Goal: Task Accomplishment & Management: Use online tool/utility

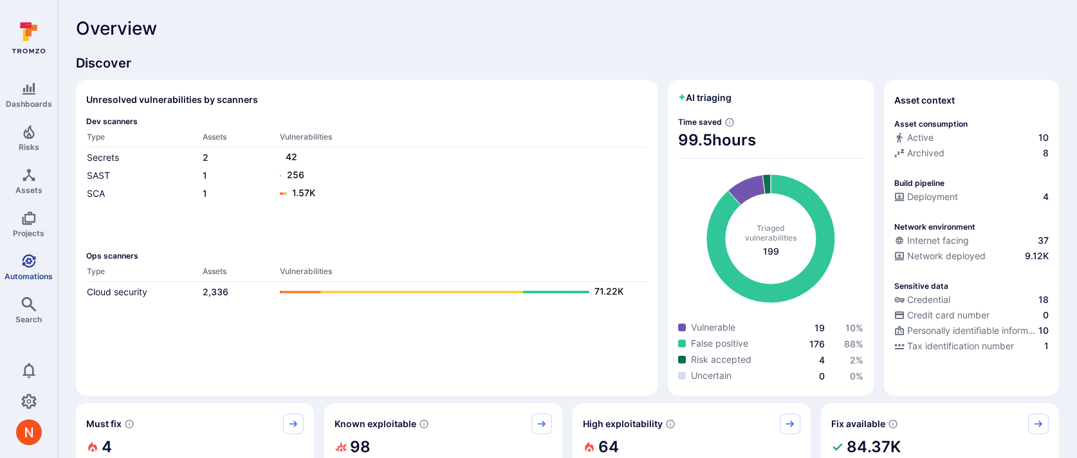
click at [12, 274] on span "Automations" at bounding box center [29, 277] width 48 height 10
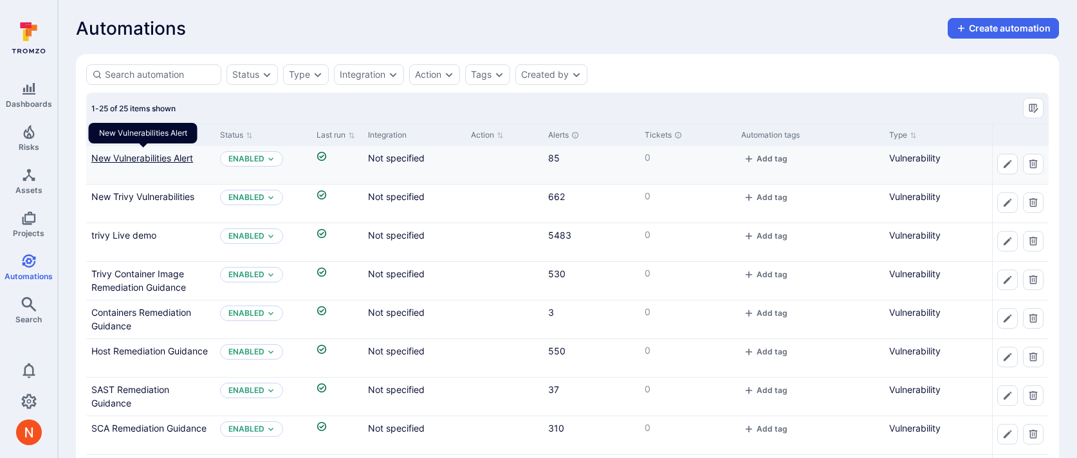
click at [161, 160] on link "New Vulnerabilities Alert" at bounding box center [142, 158] width 102 height 11
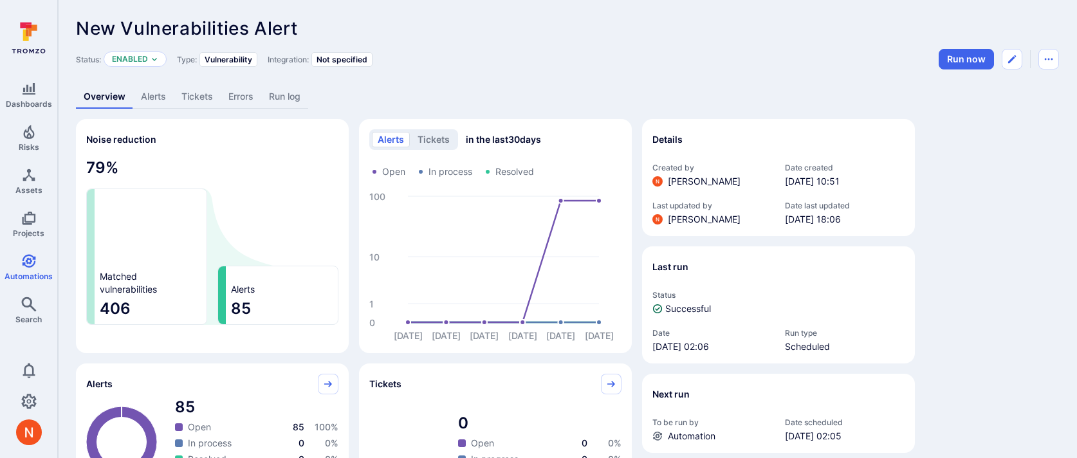
click at [155, 105] on link "Alerts" at bounding box center [153, 97] width 41 height 24
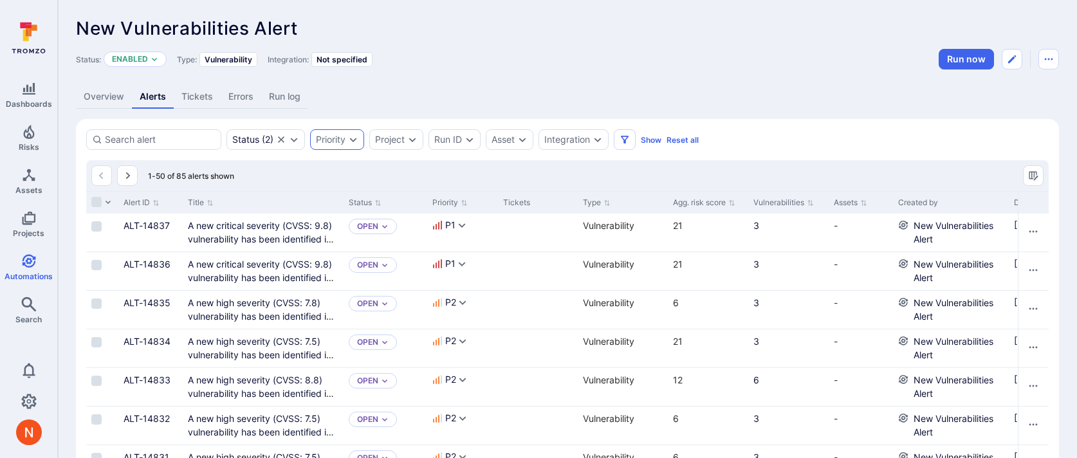
click at [349, 141] on icon "Expand dropdown" at bounding box center [353, 140] width 10 height 10
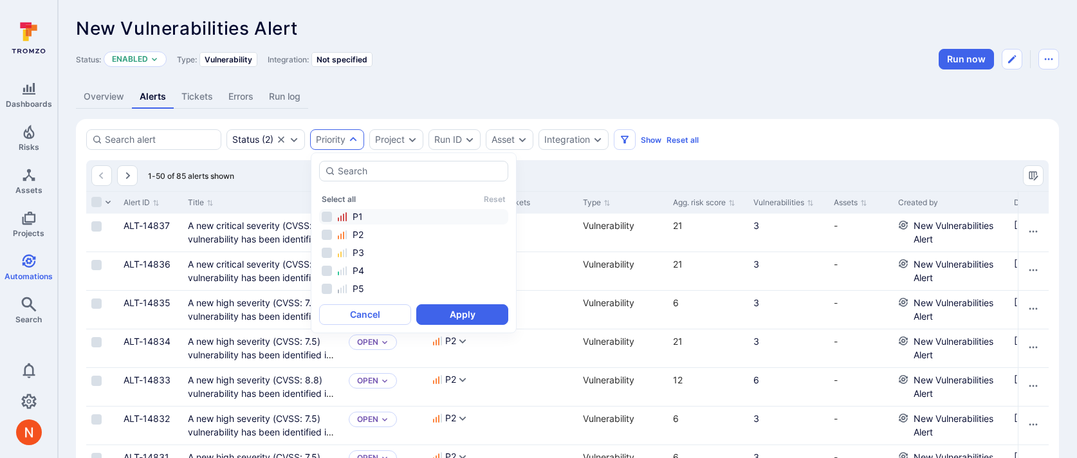
click at [363, 212] on div "P1" at bounding box center [421, 216] width 169 height 13
click at [463, 317] on button "Apply" at bounding box center [462, 314] width 92 height 21
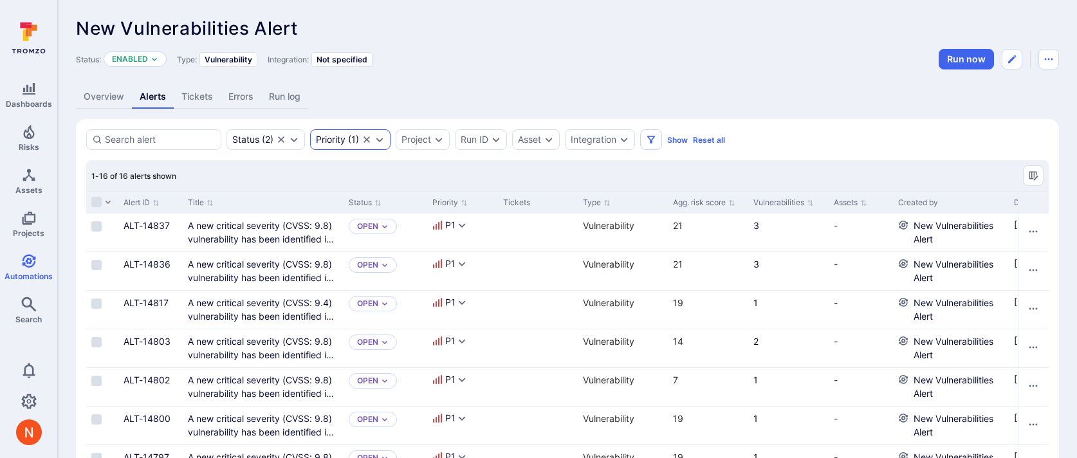
click at [345, 143] on div "Priority" at bounding box center [331, 140] width 30 height 10
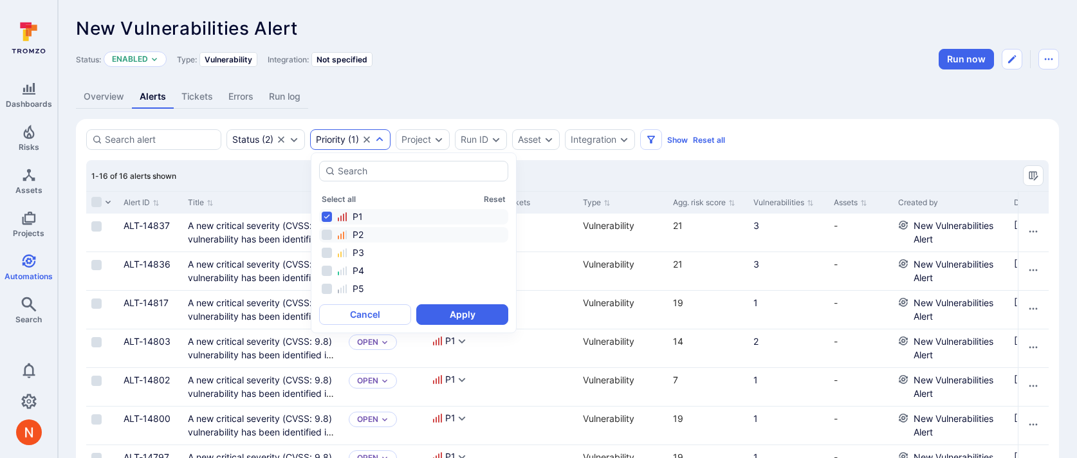
click at [379, 228] on div "P2" at bounding box center [421, 234] width 169 height 13
click at [384, 221] on div "P1" at bounding box center [421, 216] width 169 height 13
click at [442, 307] on button "Apply" at bounding box center [462, 314] width 92 height 21
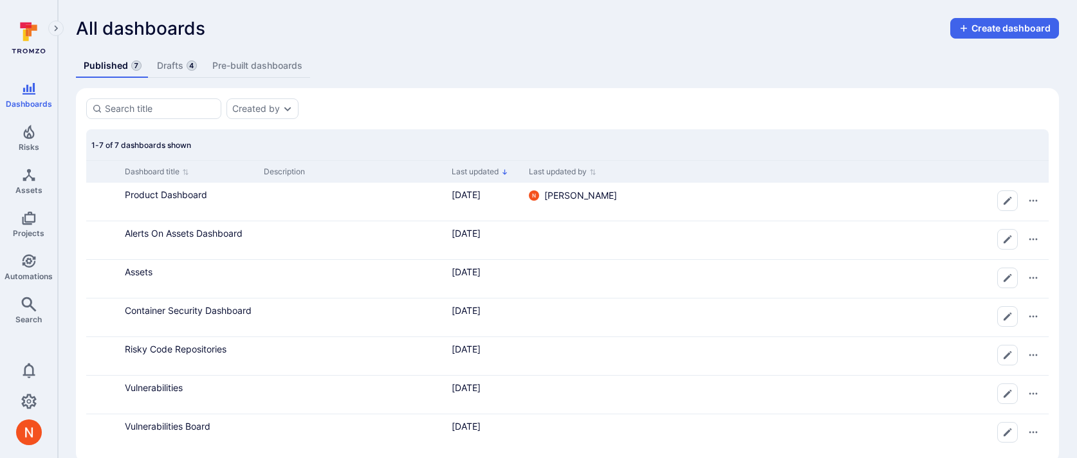
click at [181, 62] on link "Drafts 4" at bounding box center [176, 66] width 55 height 24
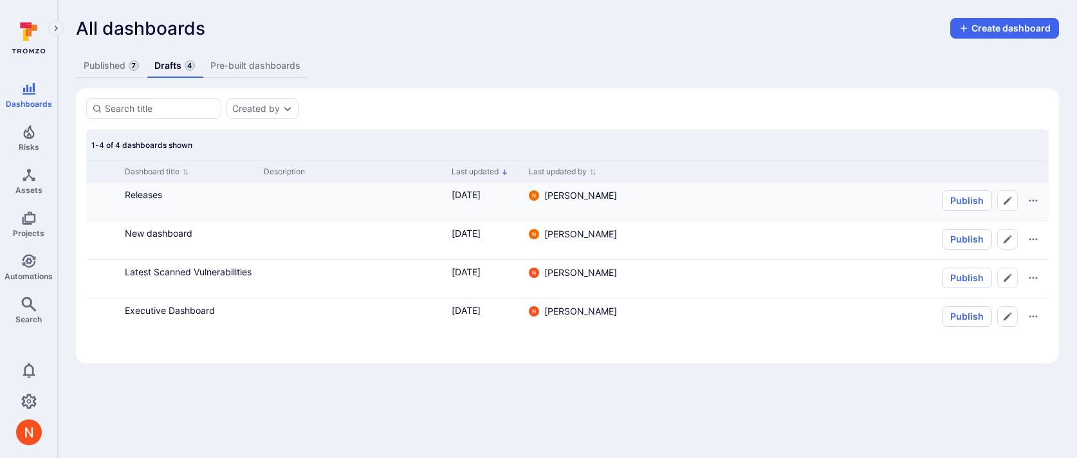
click at [153, 201] on div "Releases" at bounding box center [189, 202] width 139 height 38
click at [153, 199] on link "Releases" at bounding box center [143, 194] width 37 height 11
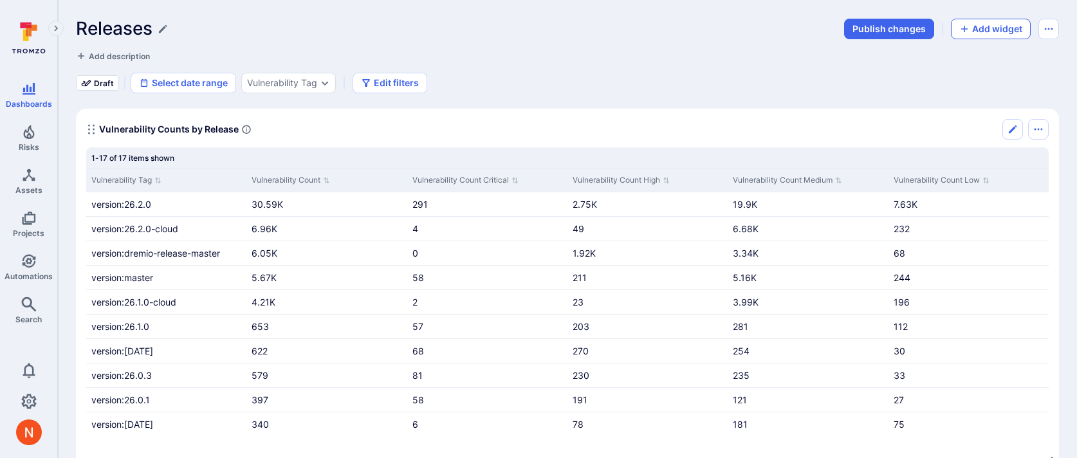
click at [974, 34] on button "Add widget" at bounding box center [991, 29] width 80 height 21
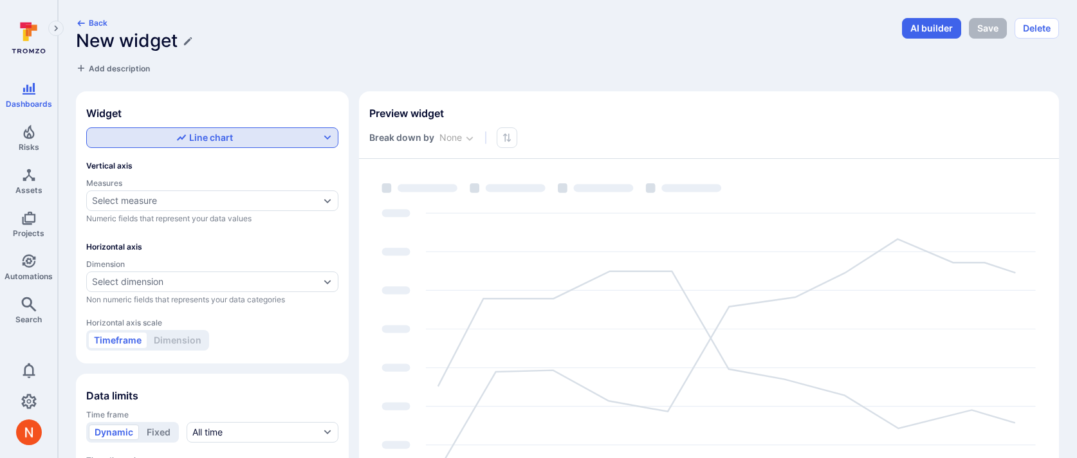
click at [194, 140] on div "Line chart" at bounding box center [204, 137] width 57 height 13
click at [158, 232] on label "Table" at bounding box center [213, 230] width 236 height 18
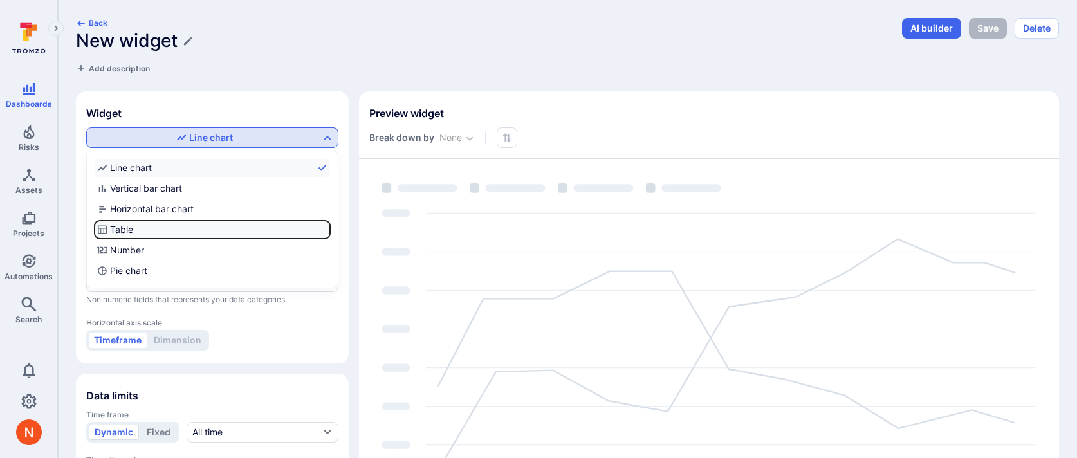
click at [328, 230] on input "Table" at bounding box center [328, 230] width 0 height 0
checkbox input "true"
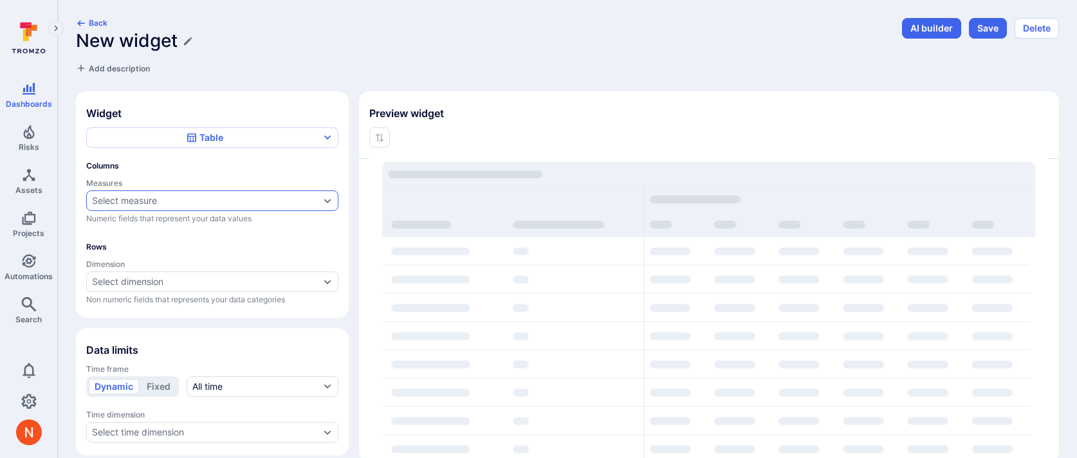
click at [145, 198] on div "Select measure" at bounding box center [124, 201] width 65 height 10
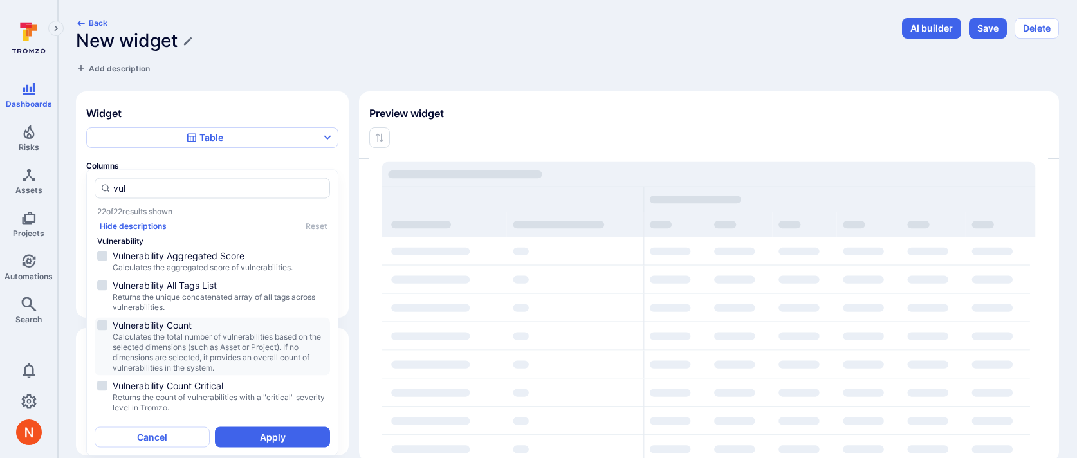
scroll to position [55, 0]
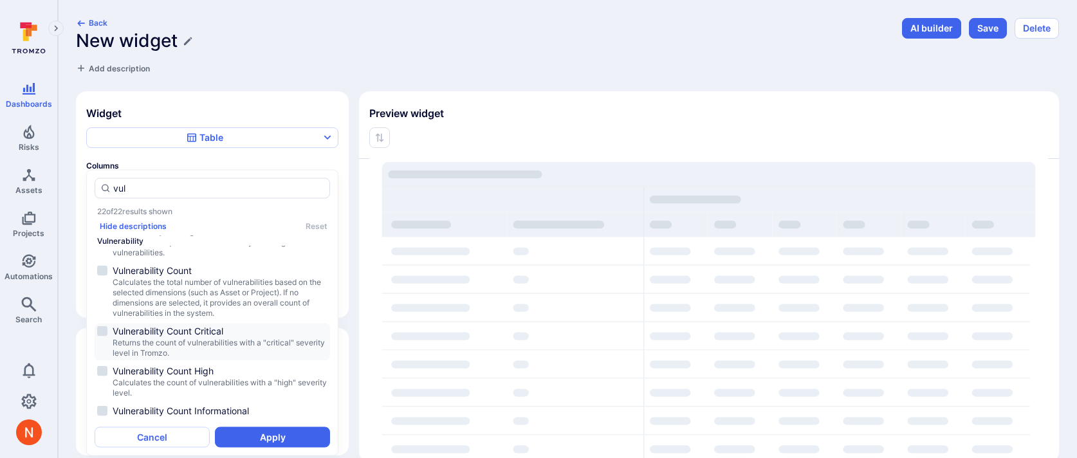
click at [209, 342] on span "Returns the count of vulnerabilities with a "critical" severity level in Tromzo." at bounding box center [220, 348] width 215 height 21
click at [205, 369] on span "Vulnerability Count High" at bounding box center [220, 371] width 215 height 13
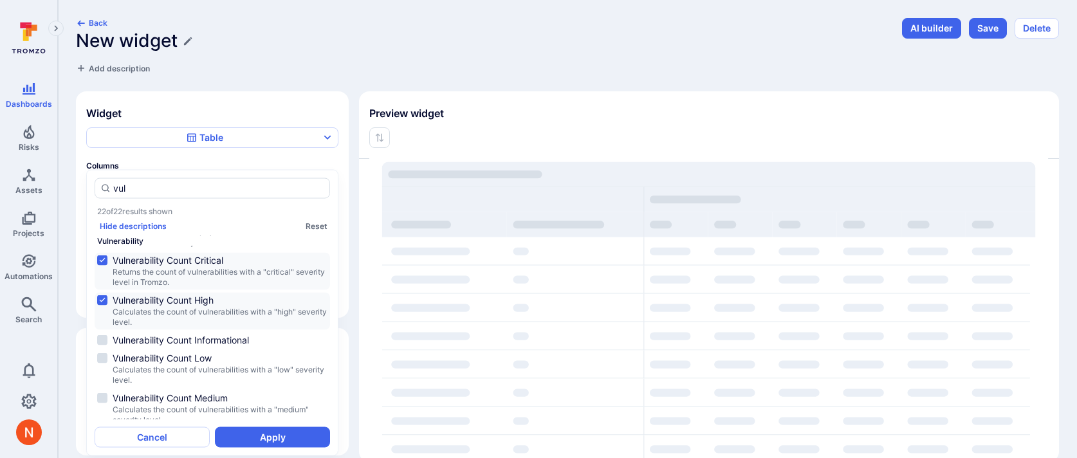
scroll to position [144, 0]
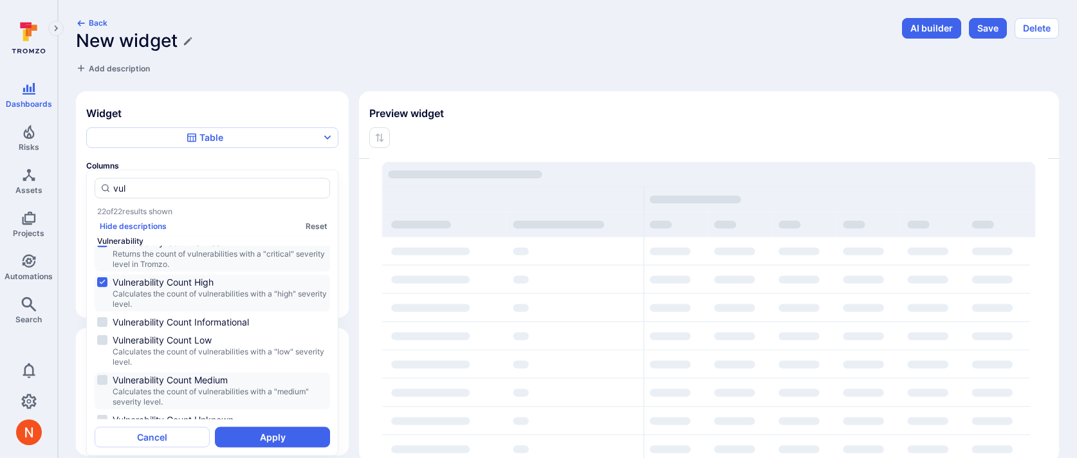
click at [205, 374] on span "Vulnerability Count Medium" at bounding box center [220, 380] width 215 height 13
click at [209, 354] on span "Calculates the count of vulnerabilities with a "low" severity level." at bounding box center [220, 357] width 215 height 21
type input "vul"
click at [258, 437] on button "Apply" at bounding box center [272, 437] width 115 height 21
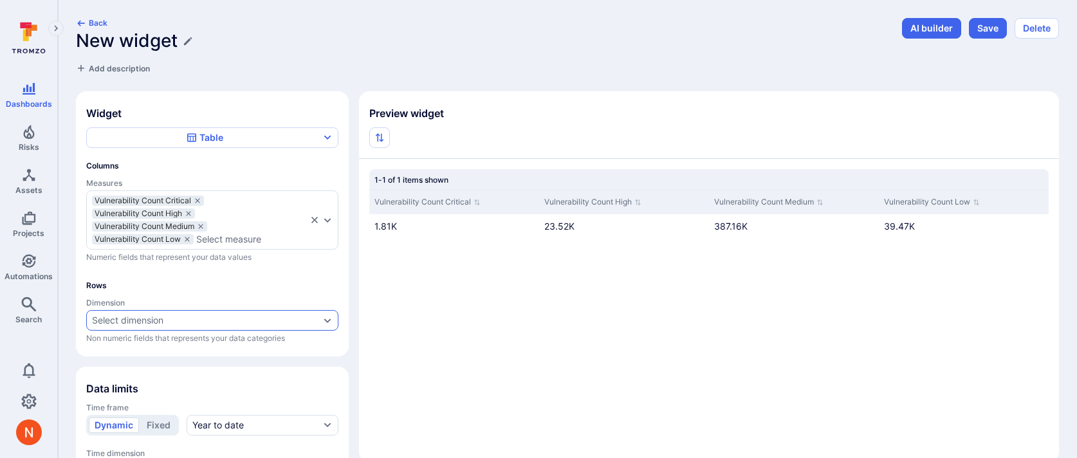
click at [154, 321] on div "Select dimension" at bounding box center [127, 320] width 71 height 10
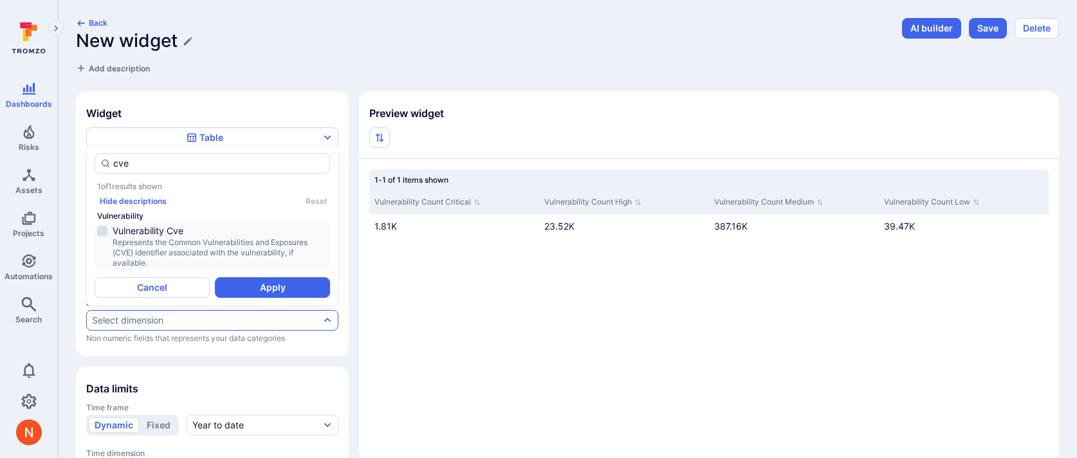
click at [198, 246] on span "Represents the Common Vulnerabilities and Exposures (CVE) identifier associated…" at bounding box center [220, 252] width 215 height 31
type input "cve"
click at [236, 295] on button "Apply" at bounding box center [272, 287] width 115 height 21
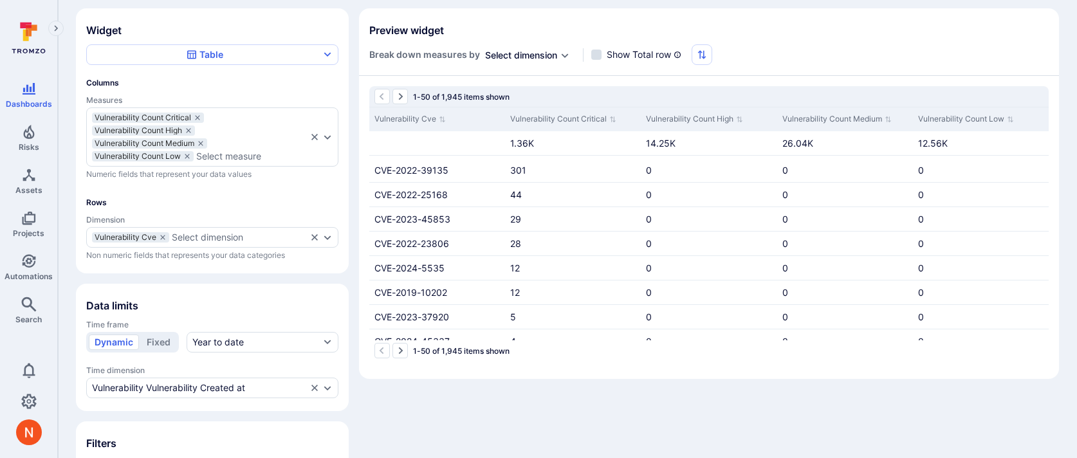
scroll to position [132, 0]
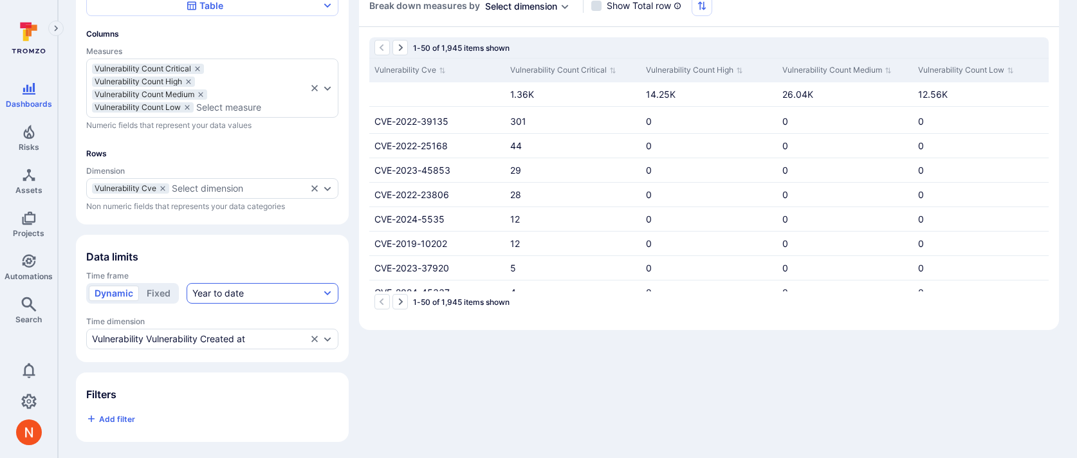
click at [209, 291] on div "Year to date" at bounding box center [217, 293] width 51 height 13
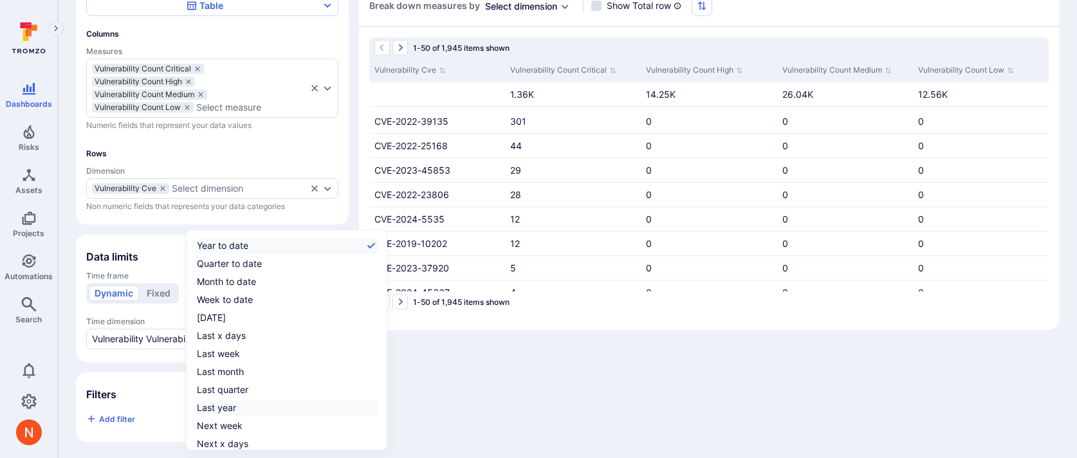
scroll to position [20, 0]
click at [227, 444] on div "All time" at bounding box center [212, 442] width 30 height 13
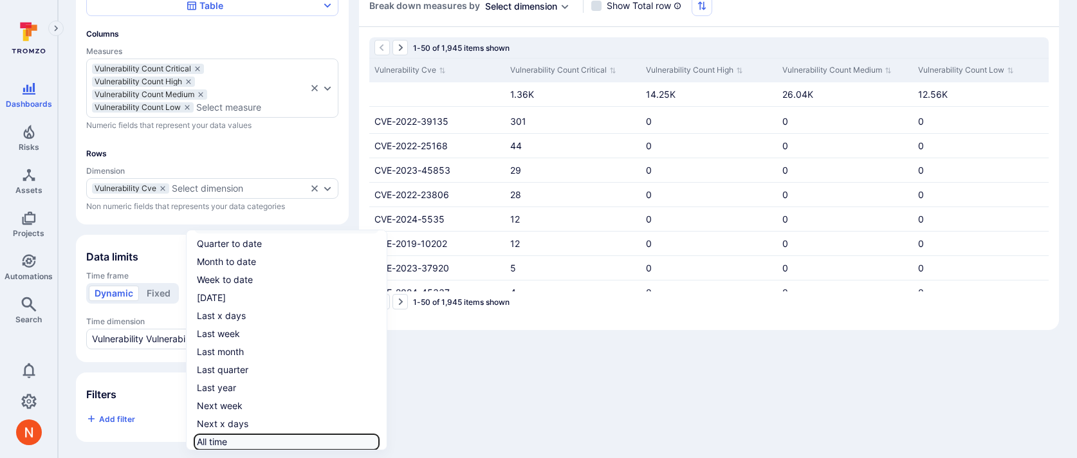
click at [377, 442] on input "All time" at bounding box center [377, 442] width 0 height 0
checkbox input "true"
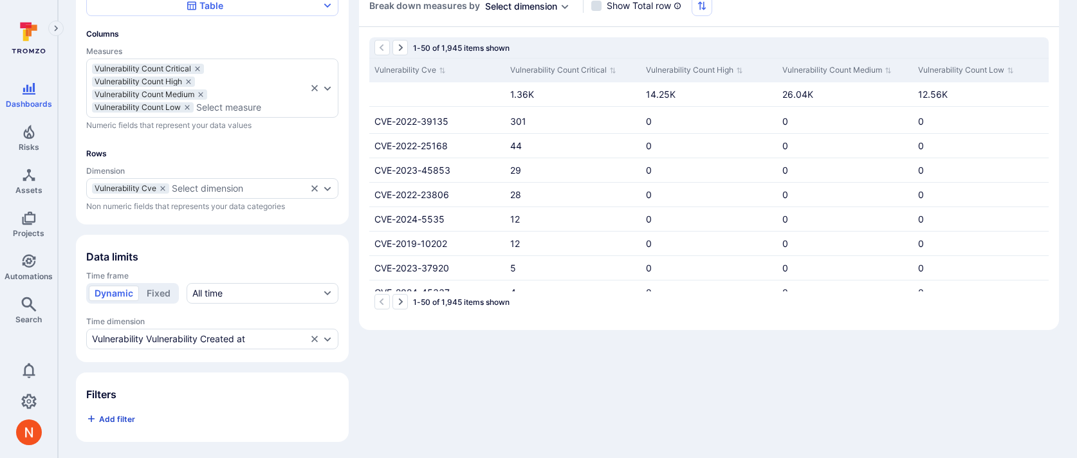
click at [121, 416] on span "Add filter" at bounding box center [117, 419] width 36 height 10
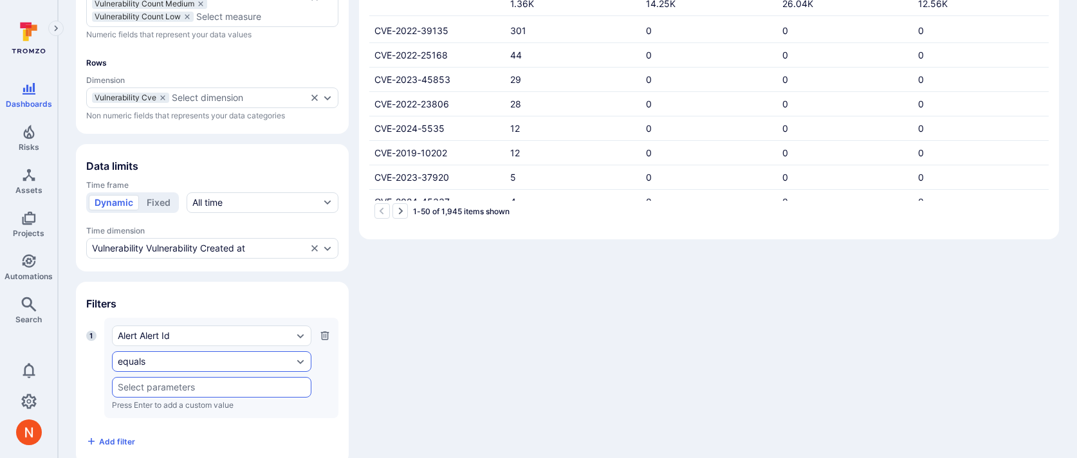
scroll to position [245, 0]
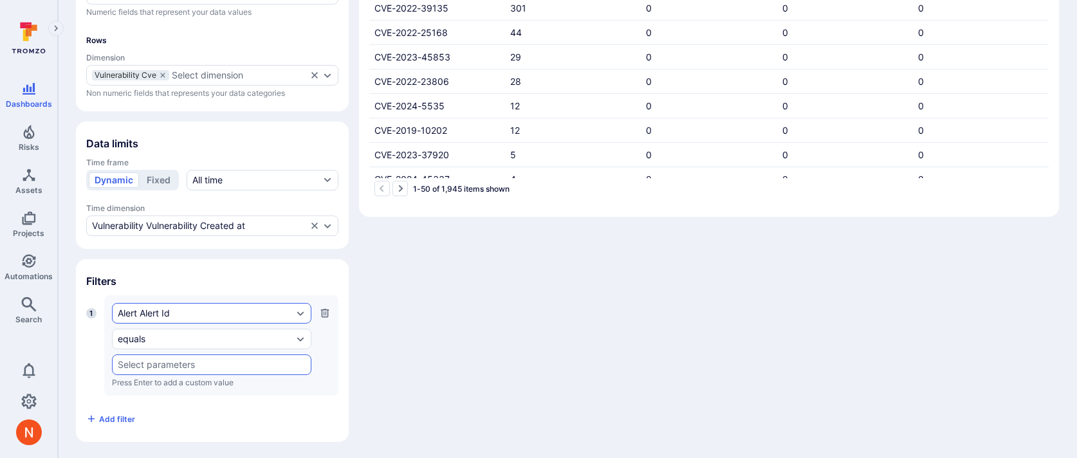
click at [175, 310] on div "Alert Alert Id" at bounding box center [205, 313] width 175 height 10
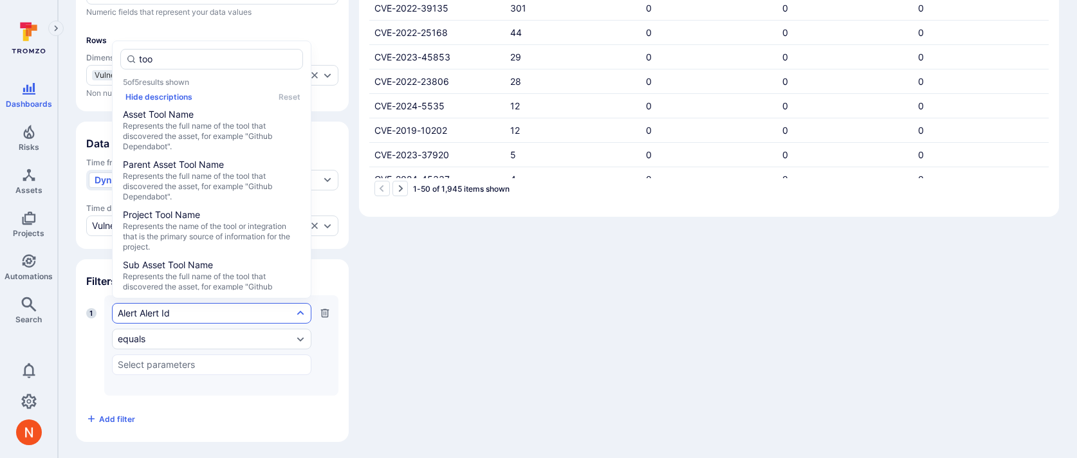
type input "tool"
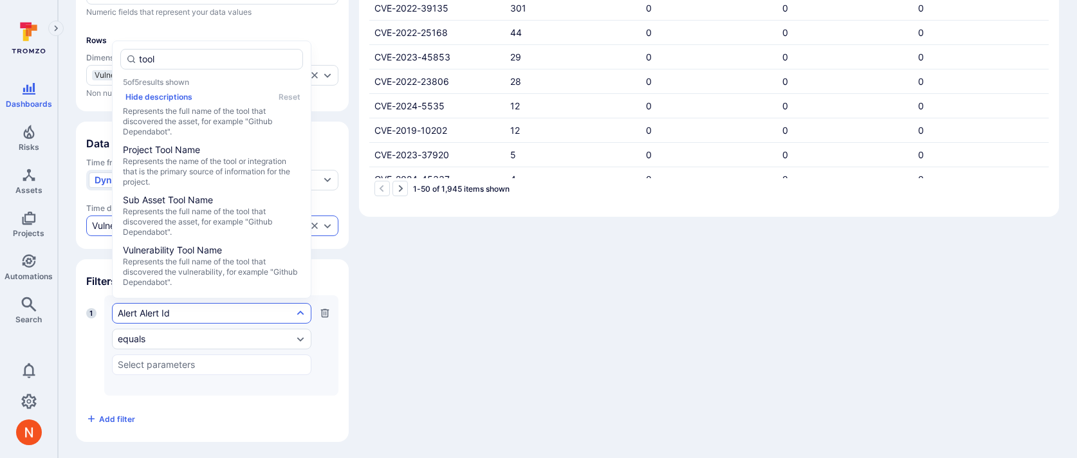
click at [211, 257] on span "Represents the full name of the tool that discovered the vulnerability, for exa…" at bounding box center [212, 272] width 178 height 31
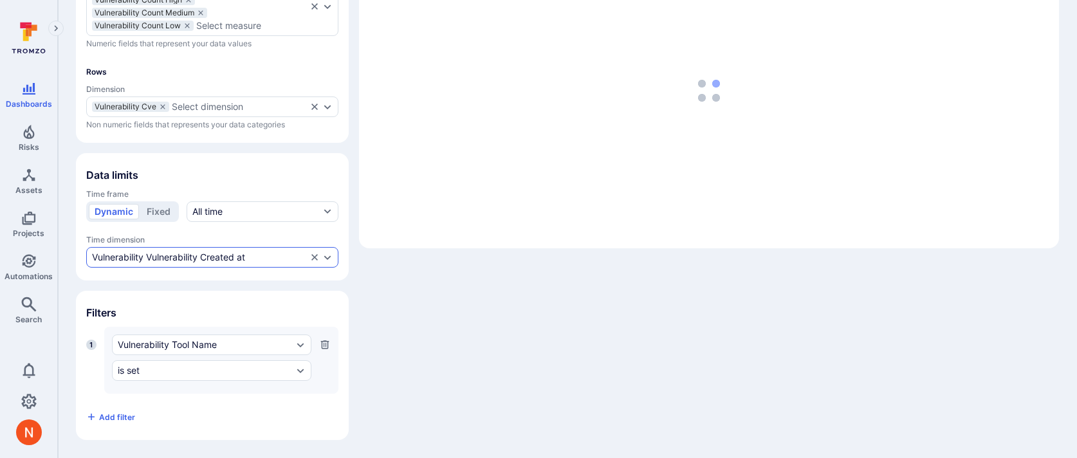
scroll to position [212, 0]
click at [178, 364] on div "is set" at bounding box center [212, 372] width 200 height 21
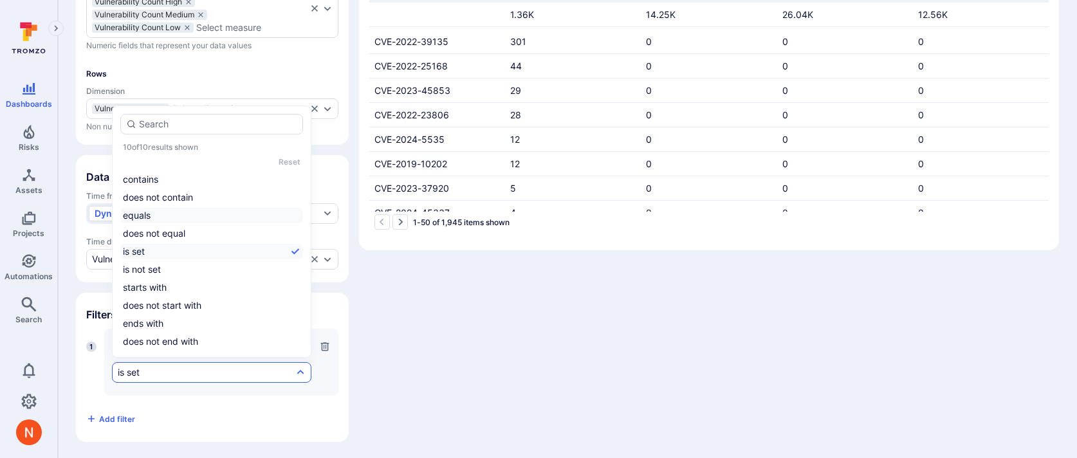
click at [170, 219] on li "equals" at bounding box center [211, 215] width 183 height 15
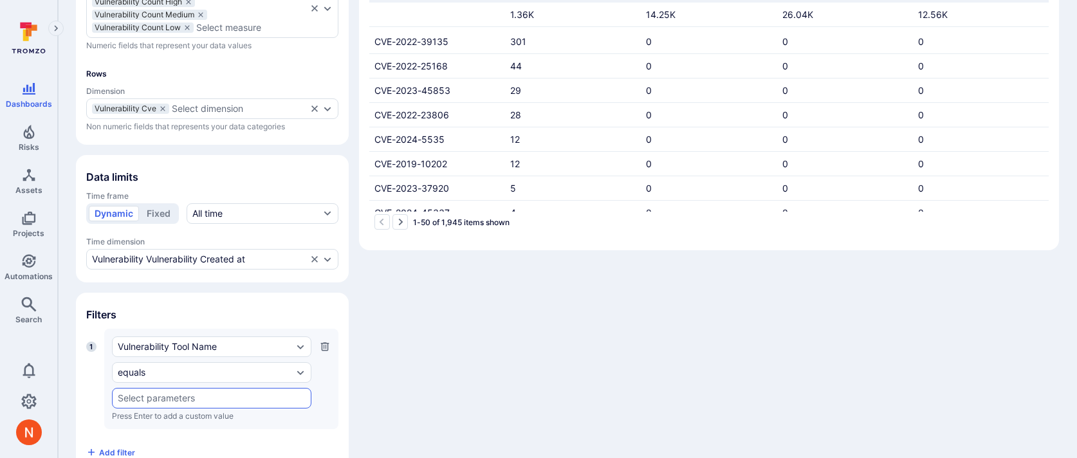
click at [158, 405] on div "​" at bounding box center [212, 398] width 200 height 21
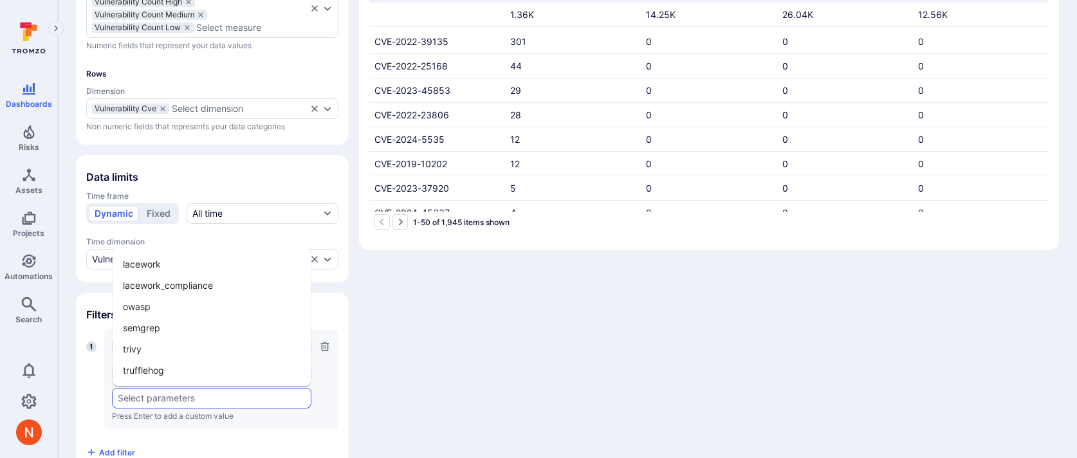
click at [167, 301] on li "owasp" at bounding box center [212, 306] width 198 height 21
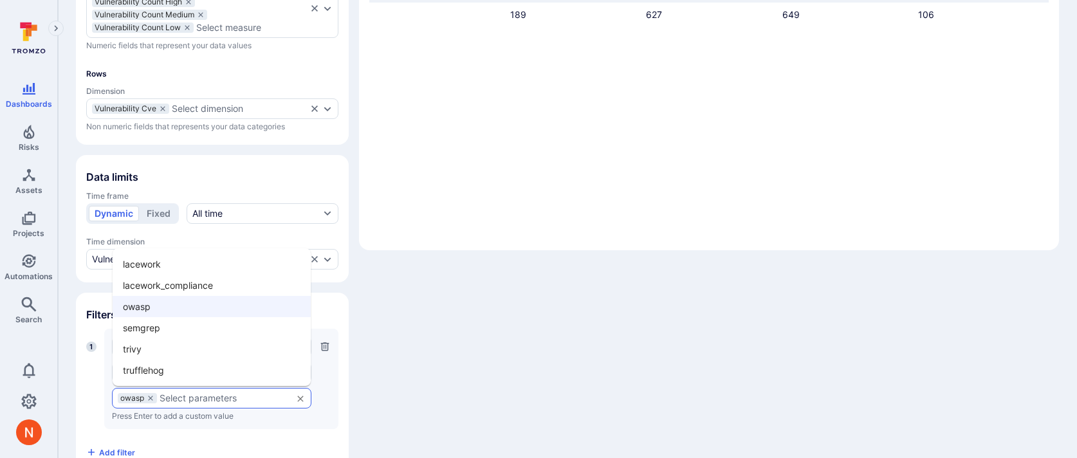
click at [173, 399] on input "text" at bounding box center [223, 398] width 126 height 10
click at [173, 334] on li "semgrep" at bounding box center [212, 327] width 198 height 21
click at [225, 400] on input "text" at bounding box center [247, 398] width 77 height 10
click at [211, 354] on li "trivy" at bounding box center [212, 349] width 198 height 21
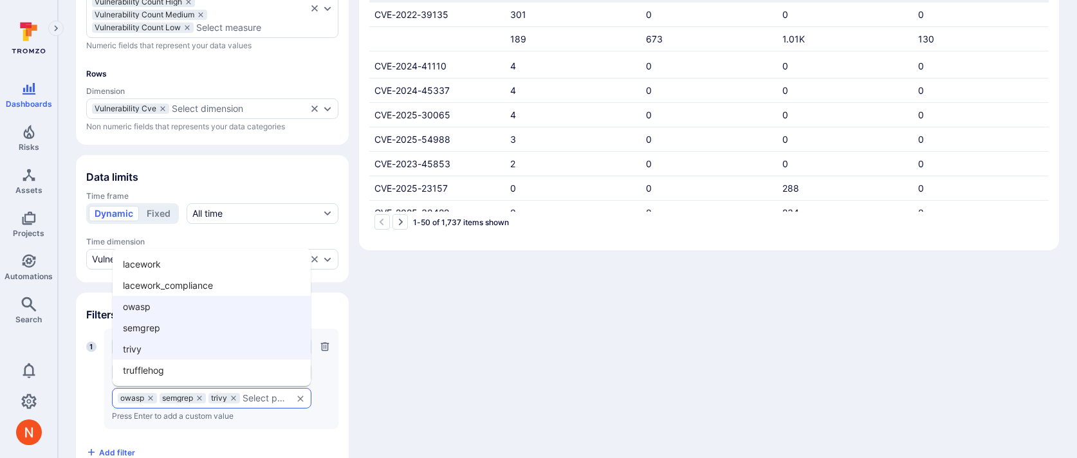
click at [250, 395] on input "text" at bounding box center [264, 398] width 43 height 10
click at [245, 370] on li "trufflehog" at bounding box center [212, 370] width 198 height 21
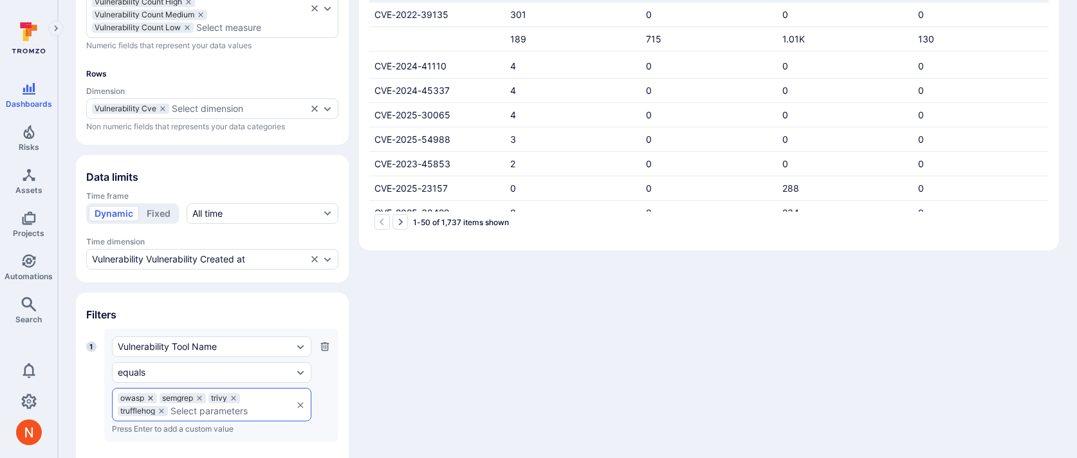
click at [152, 395] on icon at bounding box center [151, 399] width 8 height 8
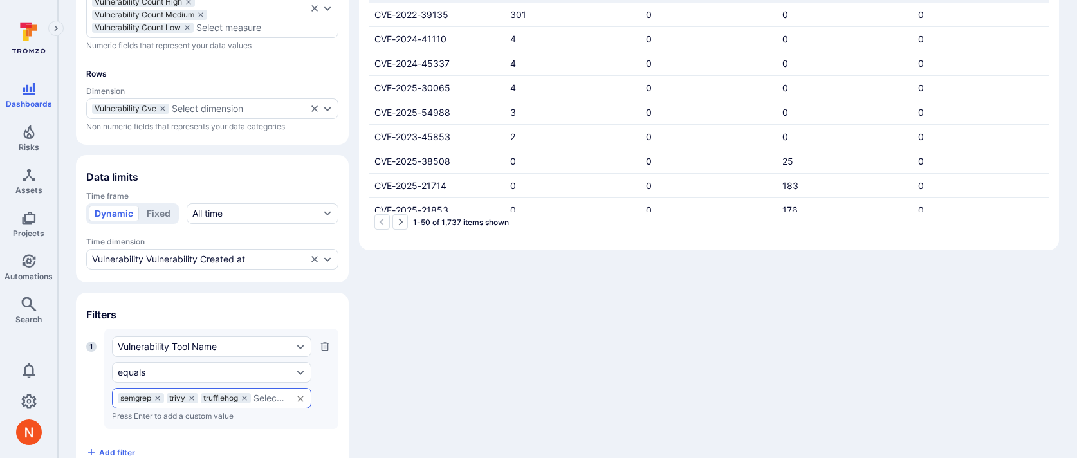
click at [154, 395] on div "semgrep" at bounding box center [141, 398] width 46 height 10
click at [156, 396] on icon at bounding box center [158, 399] width 8 height 8
click at [200, 396] on icon at bounding box center [196, 399] width 8 height 8
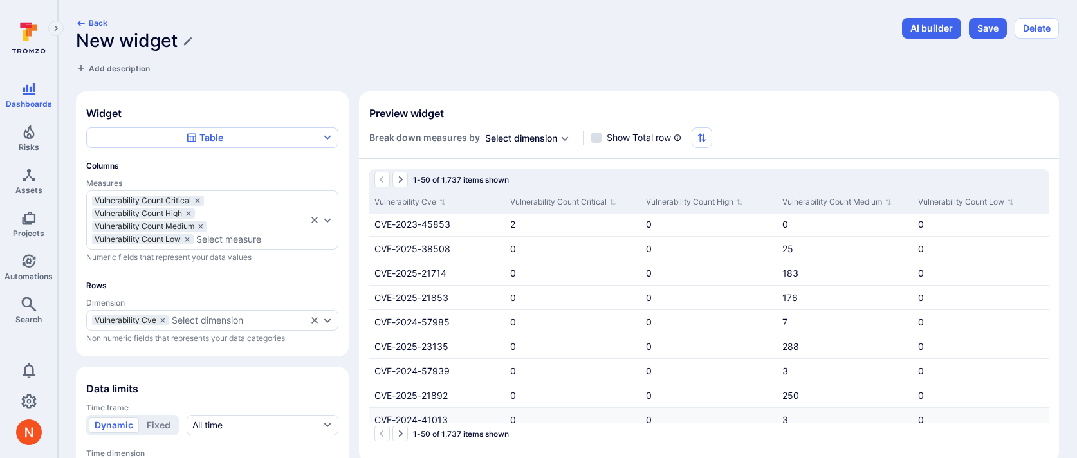
scroll to position [0, 0]
click at [232, 321] on div "Select dimension" at bounding box center [207, 320] width 71 height 10
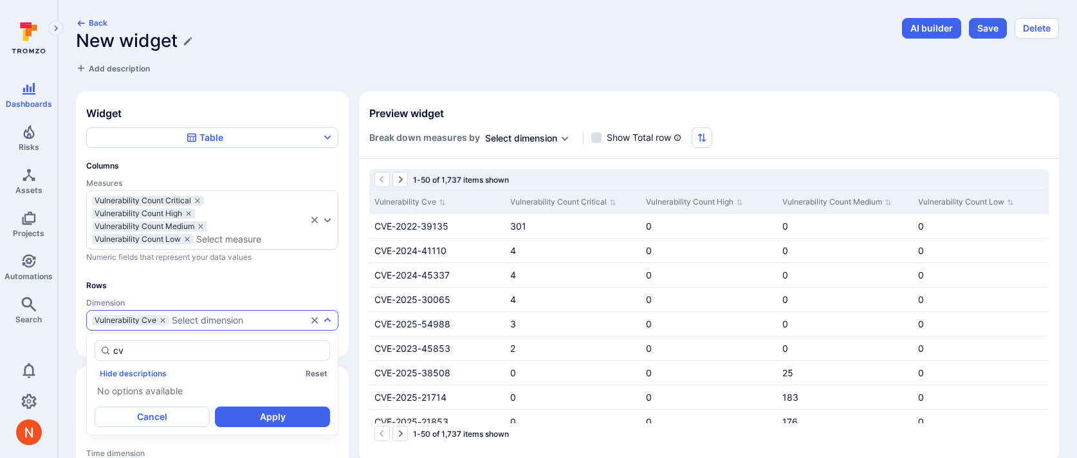
type input "c"
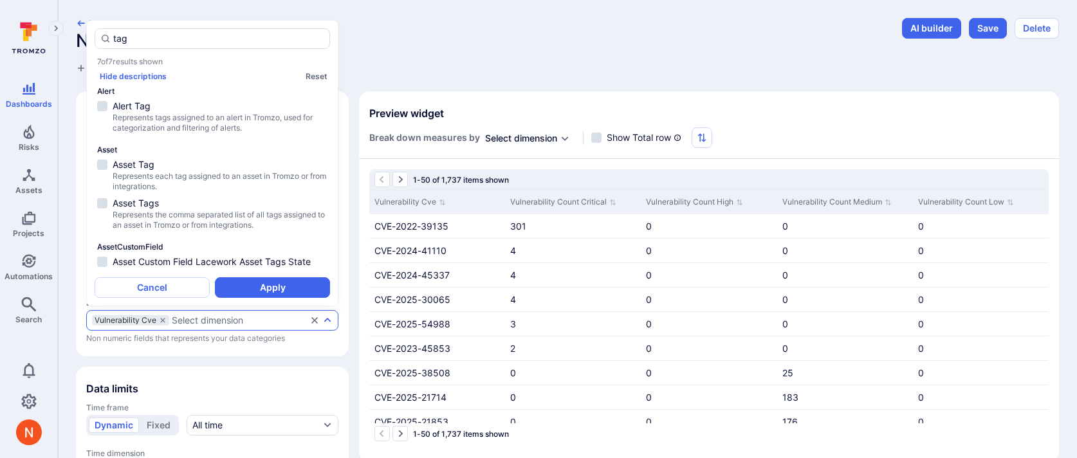
scroll to position [154, 0]
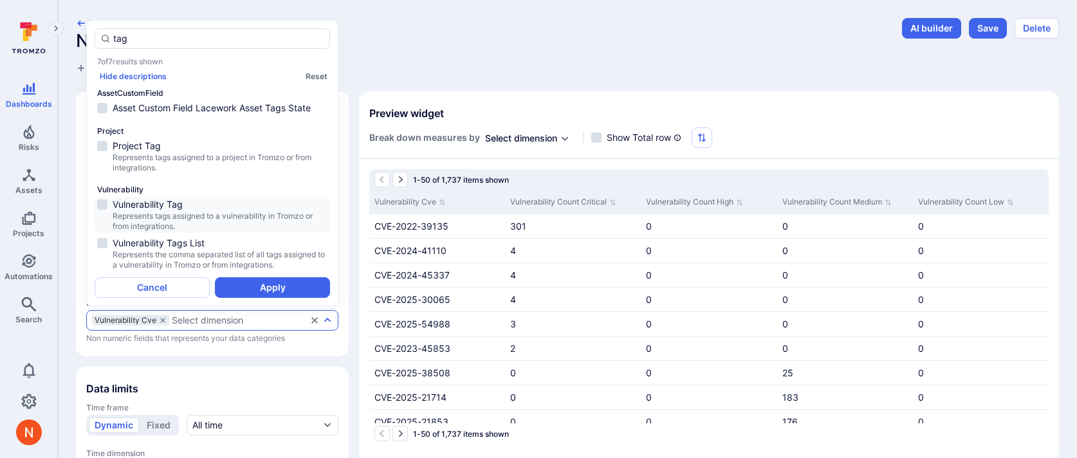
click at [211, 211] on span "Represents tags assigned to a vulnerability in Tromzo or from integrations." at bounding box center [220, 221] width 215 height 21
type input "tag"
click at [257, 293] on button "Apply" at bounding box center [272, 287] width 115 height 21
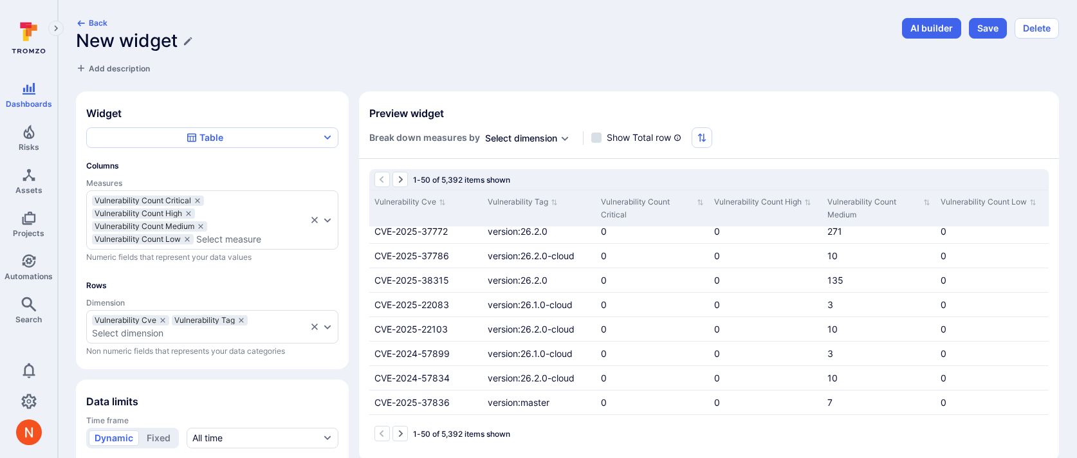
scroll to position [1025, 0]
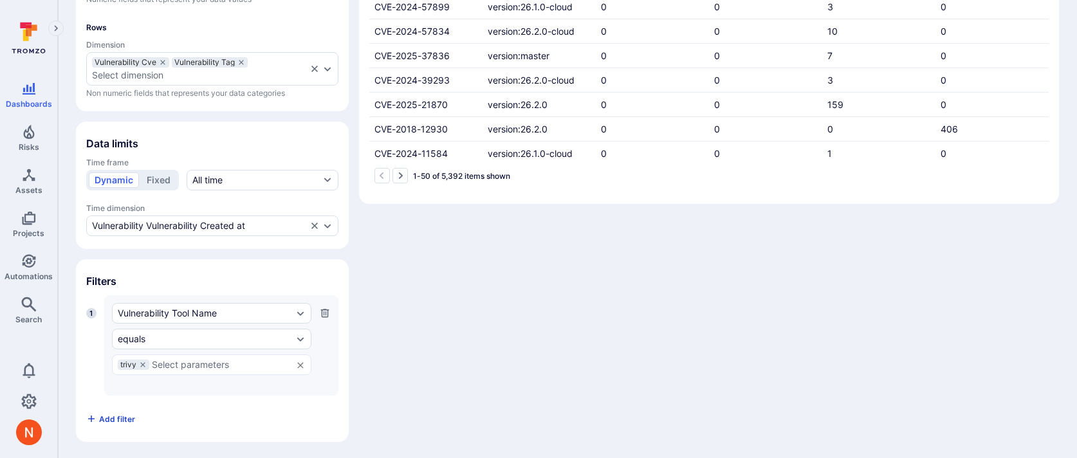
click at [120, 415] on span "Add filter" at bounding box center [117, 419] width 36 height 10
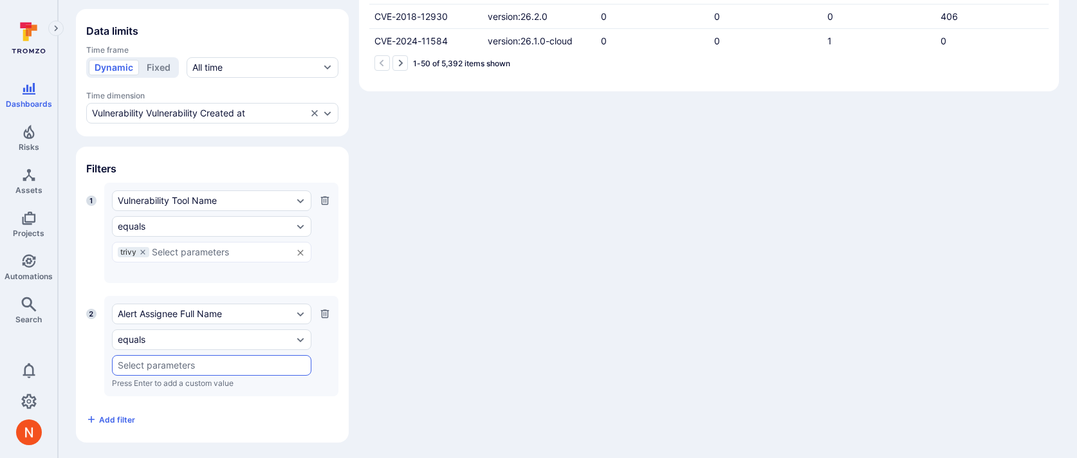
scroll to position [371, 0]
click at [186, 313] on div "Alert Assignee Full Name" at bounding box center [205, 313] width 175 height 10
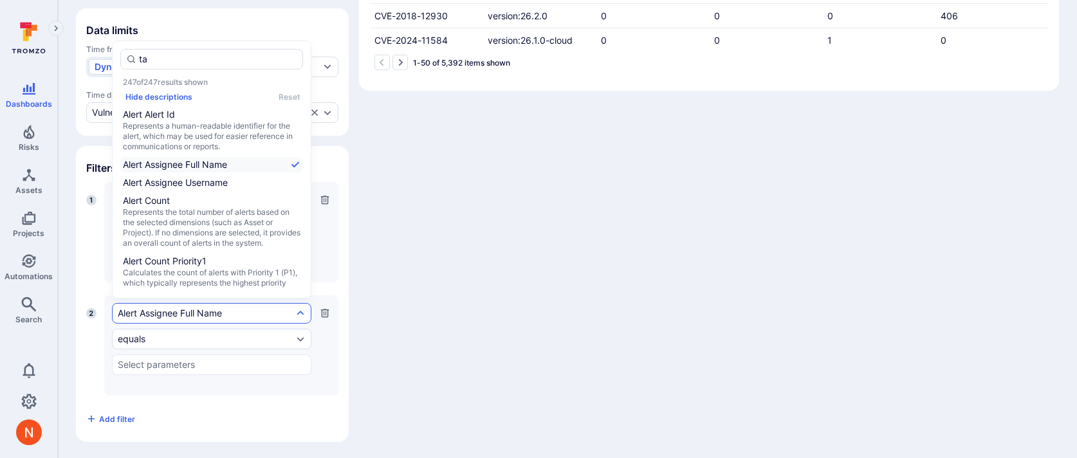
type input "tag"
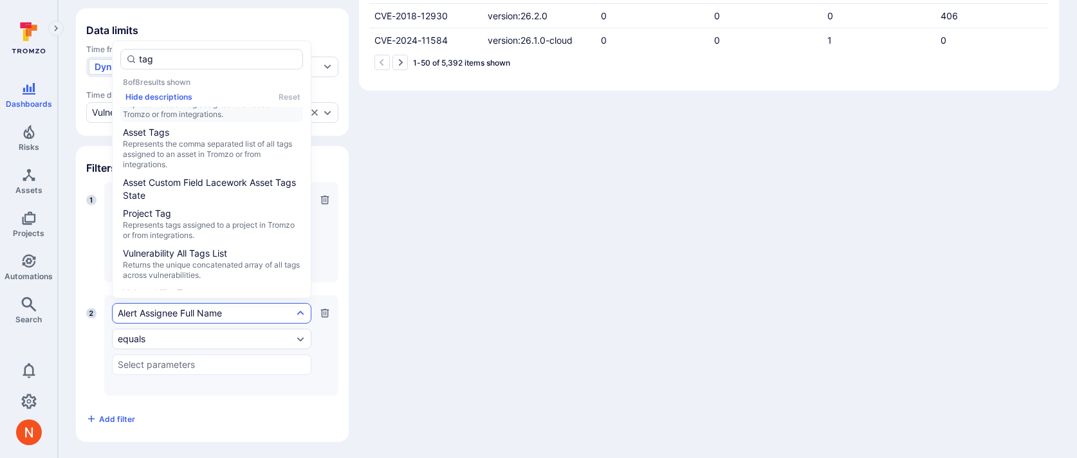
scroll to position [145, 0]
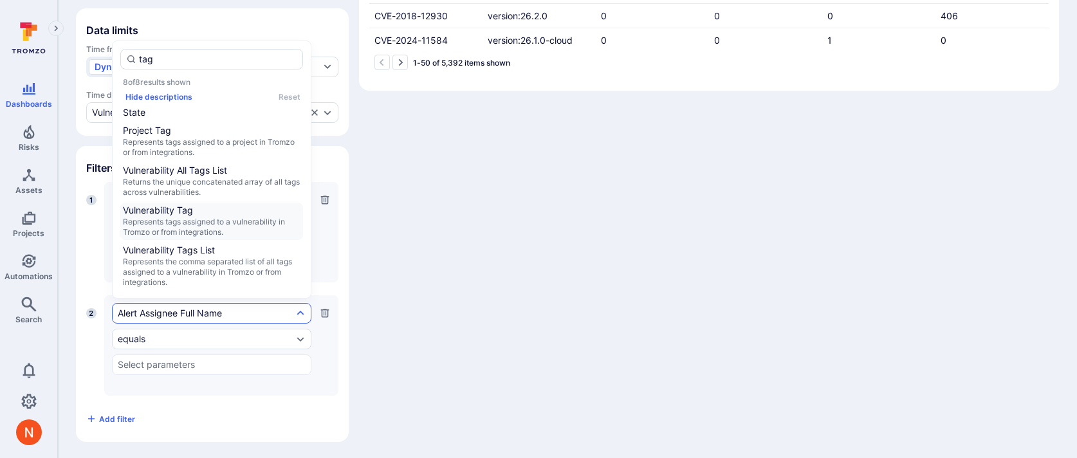
click at [203, 218] on span "Represents tags assigned to a vulnerability in Tromzo or from integrations." at bounding box center [212, 227] width 178 height 21
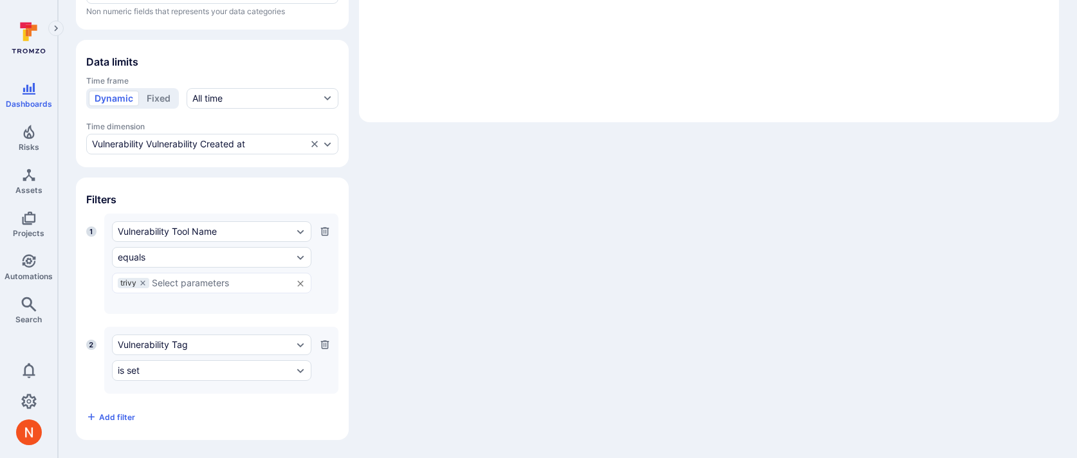
scroll to position [338, 0]
click at [178, 371] on div "is set" at bounding box center [205, 372] width 175 height 10
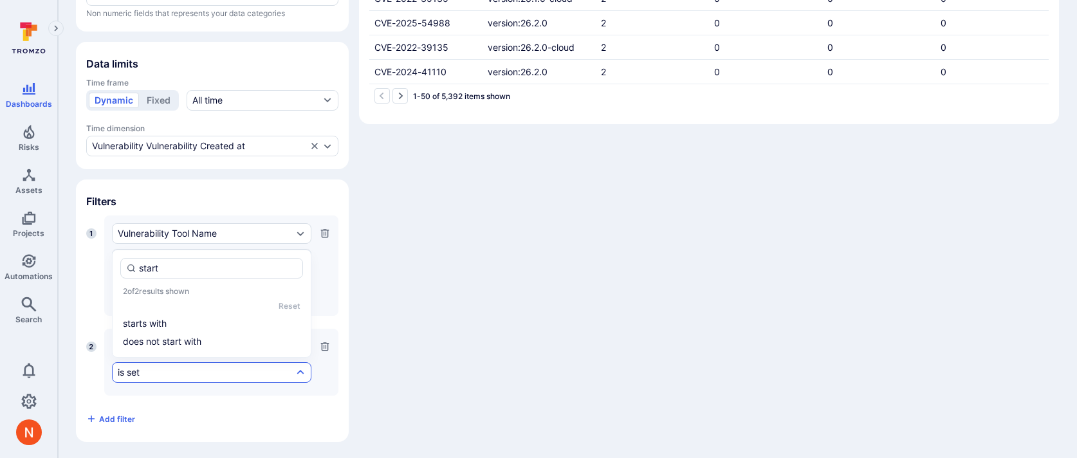
type input "starts"
click at [175, 342] on li "starts with" at bounding box center [211, 341] width 183 height 15
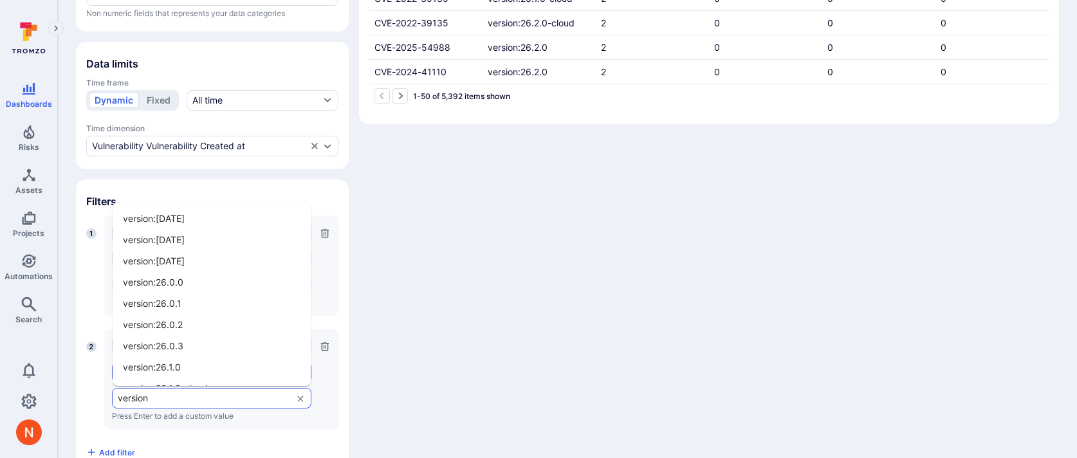
type input "version:"
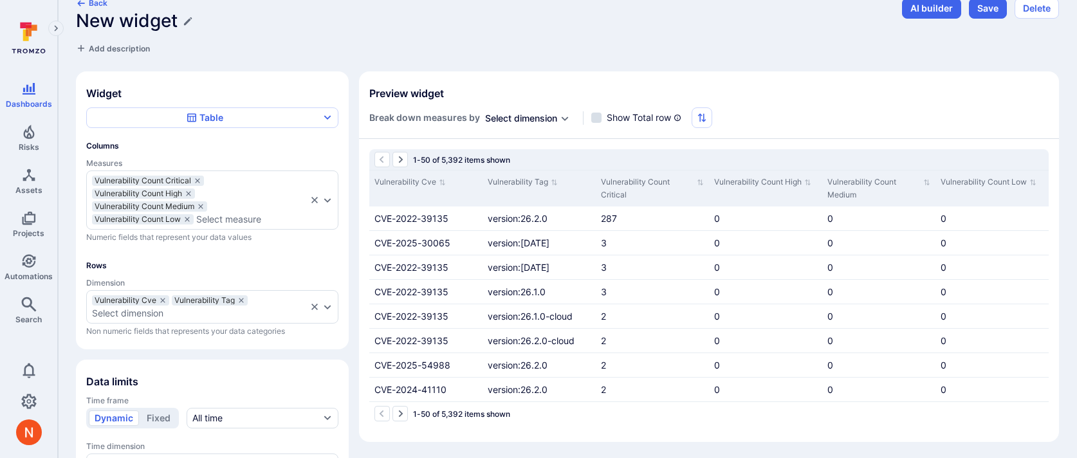
scroll to position [19, 0]
click at [241, 298] on icon "dimensions" at bounding box center [241, 302] width 8 height 8
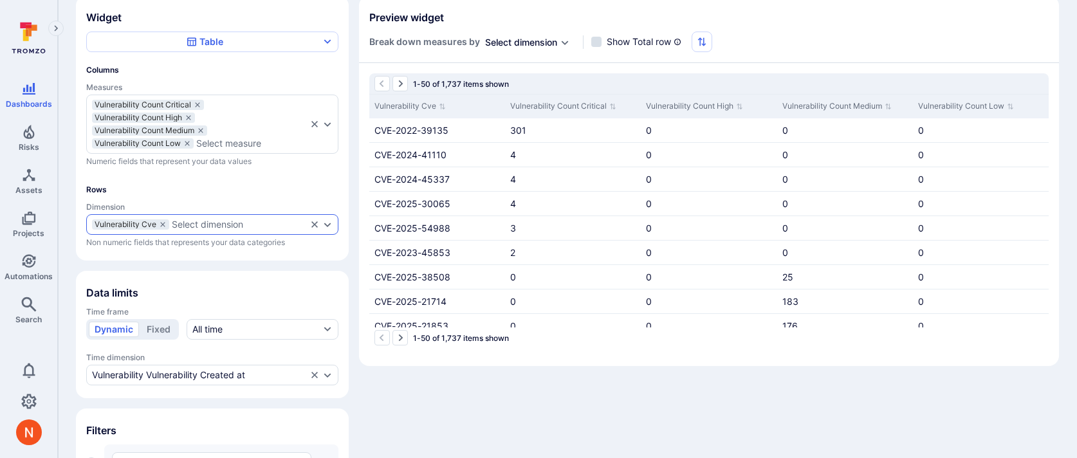
scroll to position [117, 0]
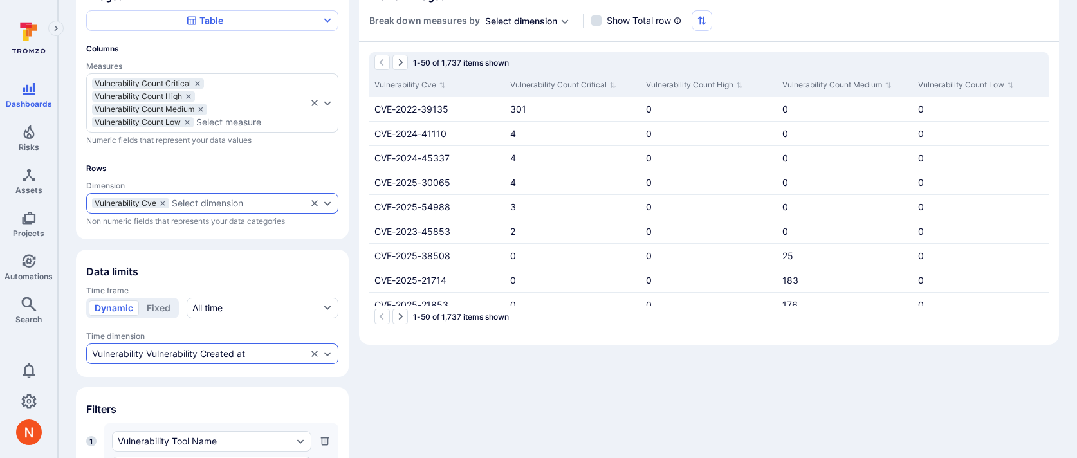
click at [224, 349] on div "Vulnerability Vulnerability Created at" at bounding box center [168, 354] width 153 height 10
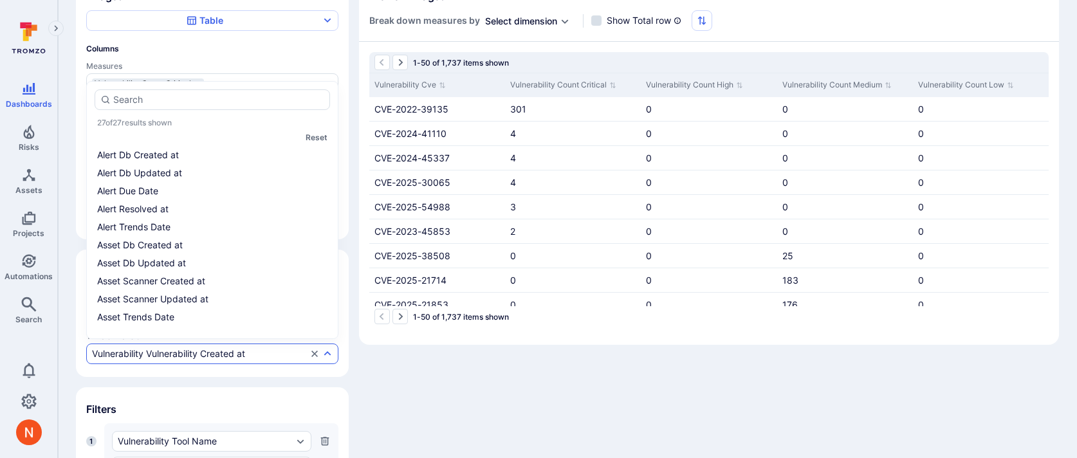
scroll to position [283, 0]
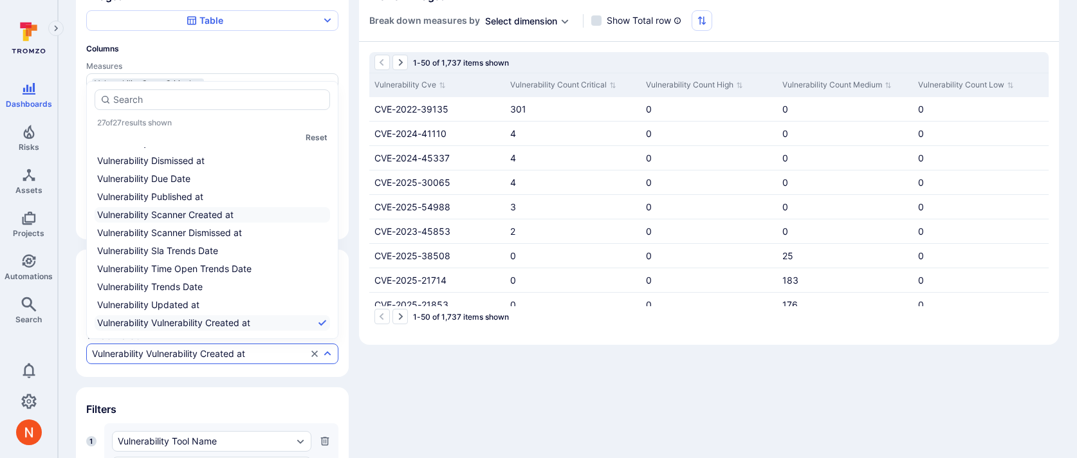
click at [181, 213] on li "Vulnerability Scanner Created at" at bounding box center [213, 214] width 236 height 15
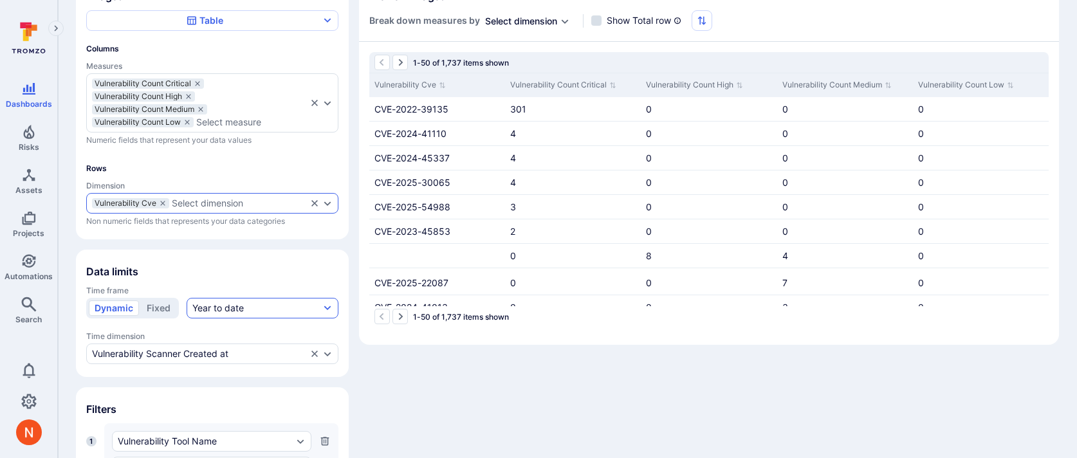
click at [262, 302] on button "Year to date" at bounding box center [263, 308] width 152 height 21
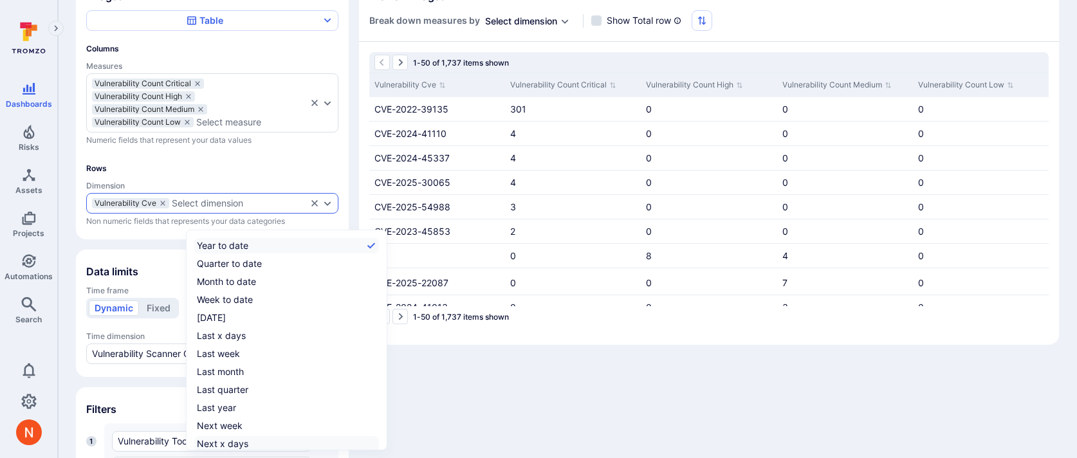
scroll to position [20, 0]
click at [263, 447] on label "All time" at bounding box center [286, 441] width 185 height 15
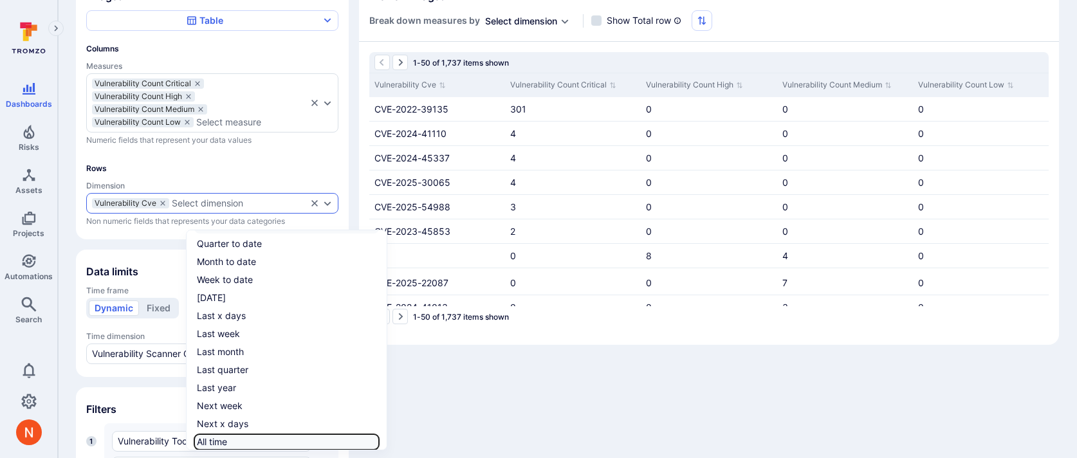
click at [377, 442] on input "All time" at bounding box center [377, 442] width 0 height 0
checkbox input "true"
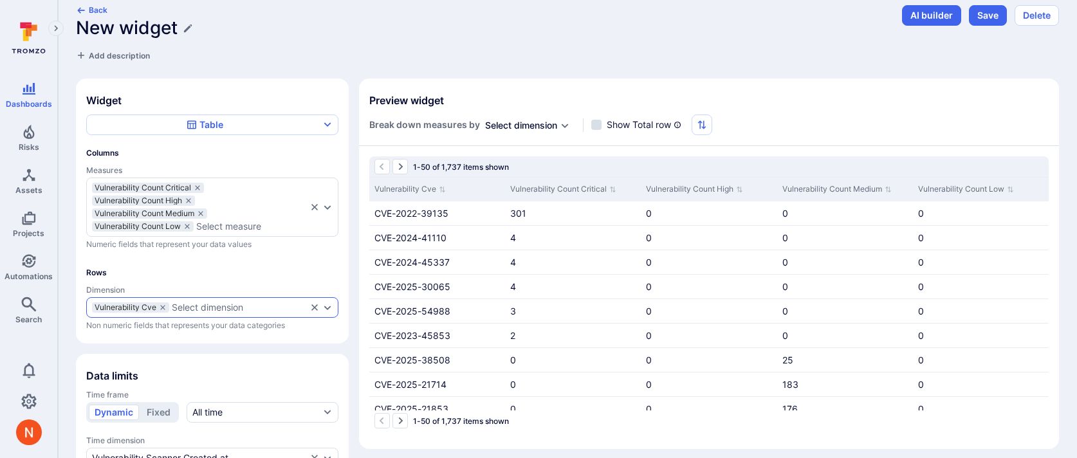
scroll to position [0, 0]
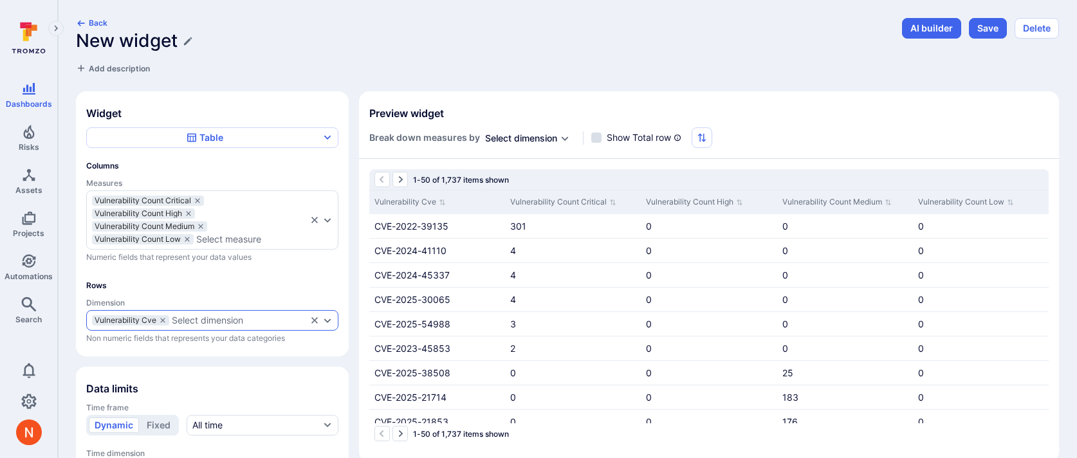
click at [181, 44] on div "New widget" at bounding box center [485, 40] width 819 height 21
click at [189, 43] on icon "Edit title" at bounding box center [188, 41] width 10 height 10
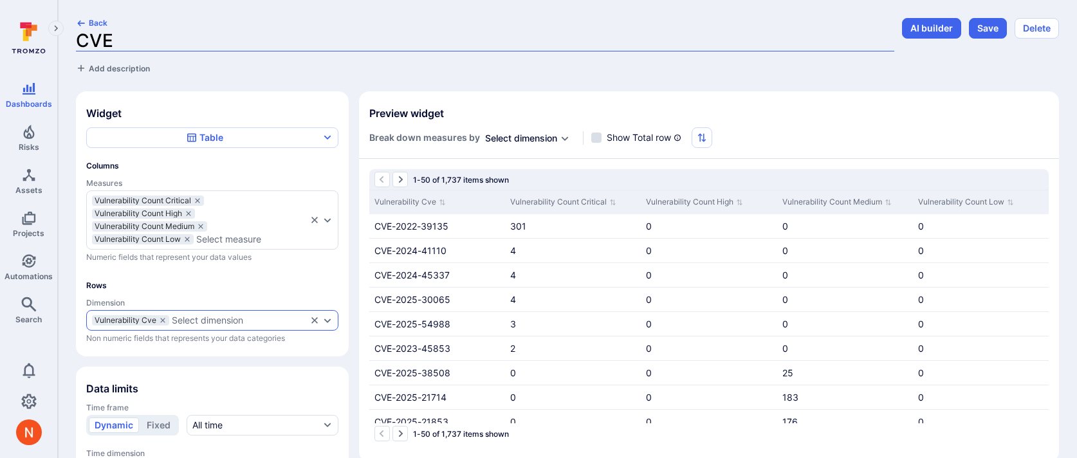
type input "CVEs"
click at [971, 34] on button "Save" at bounding box center [988, 28] width 38 height 21
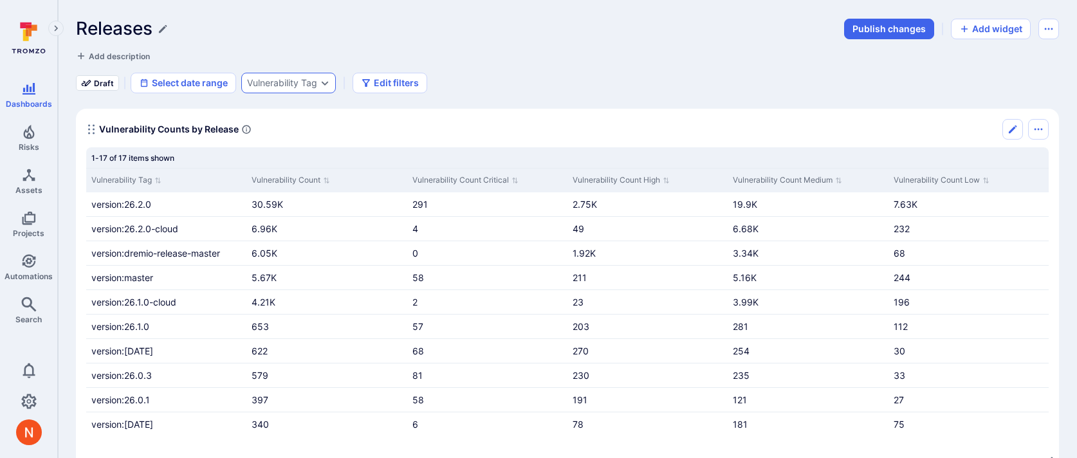
click at [289, 82] on div "Vulnerability Tag" at bounding box center [282, 83] width 70 height 10
type input "p"
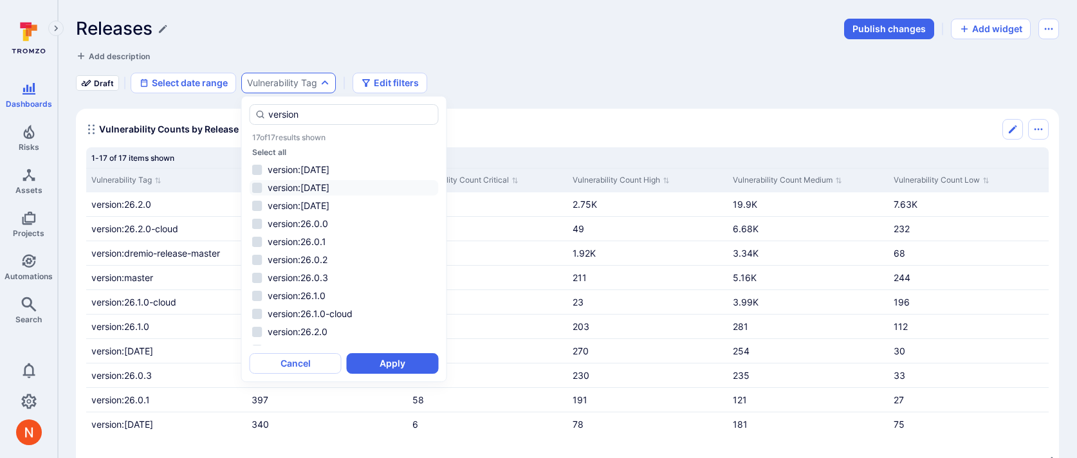
type input "version"
click at [335, 265] on li "version:26.0.2" at bounding box center [344, 259] width 189 height 15
click at [395, 368] on button "Apply" at bounding box center [393, 363] width 92 height 21
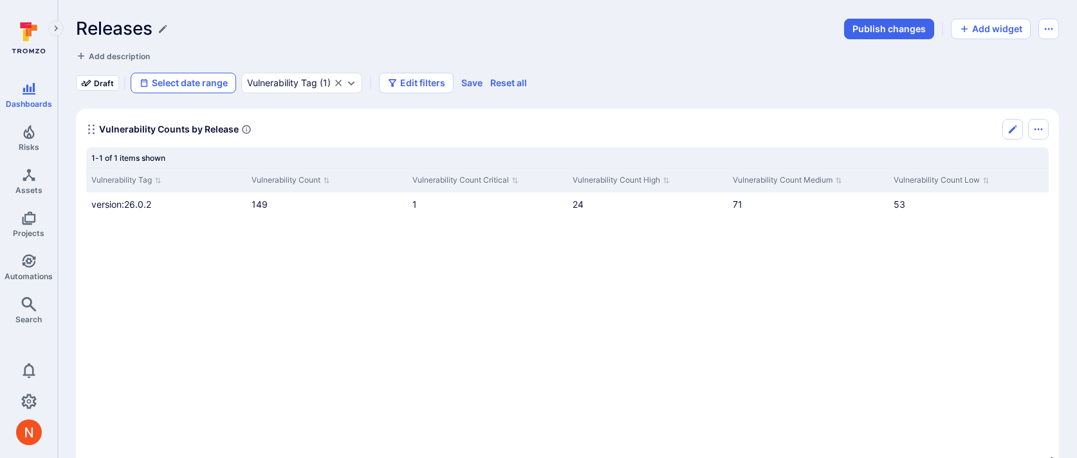
click at [197, 82] on button "Select date range" at bounding box center [184, 83] width 106 height 21
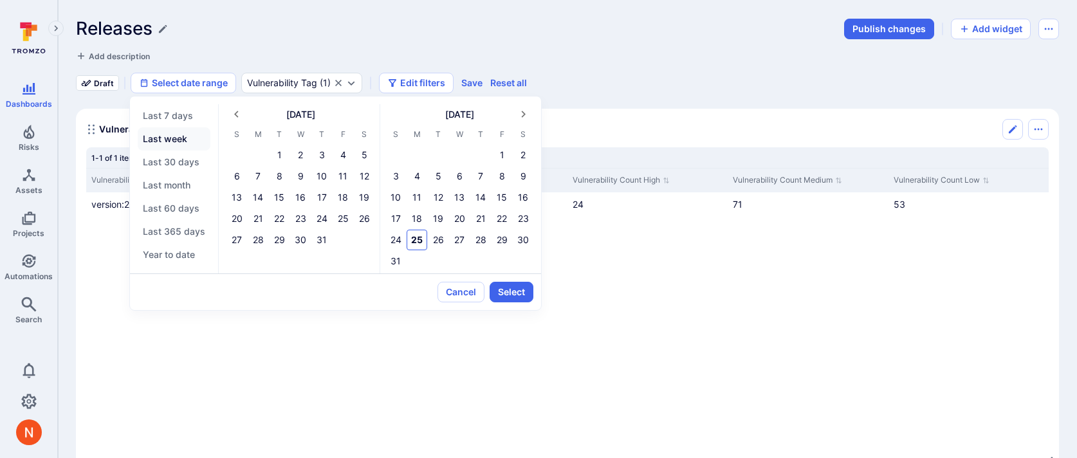
click at [186, 135] on button "Last week" at bounding box center [174, 138] width 73 height 23
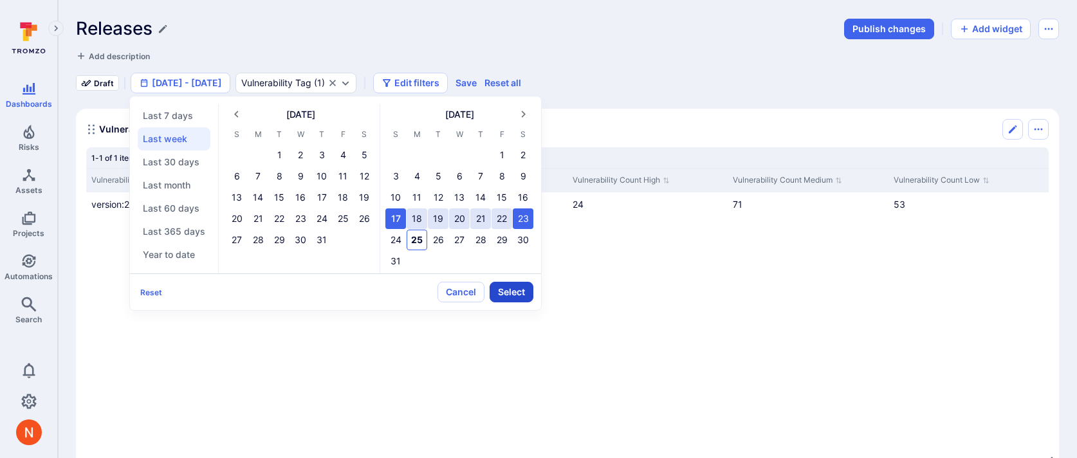
click at [519, 286] on button "Select" at bounding box center [512, 292] width 44 height 21
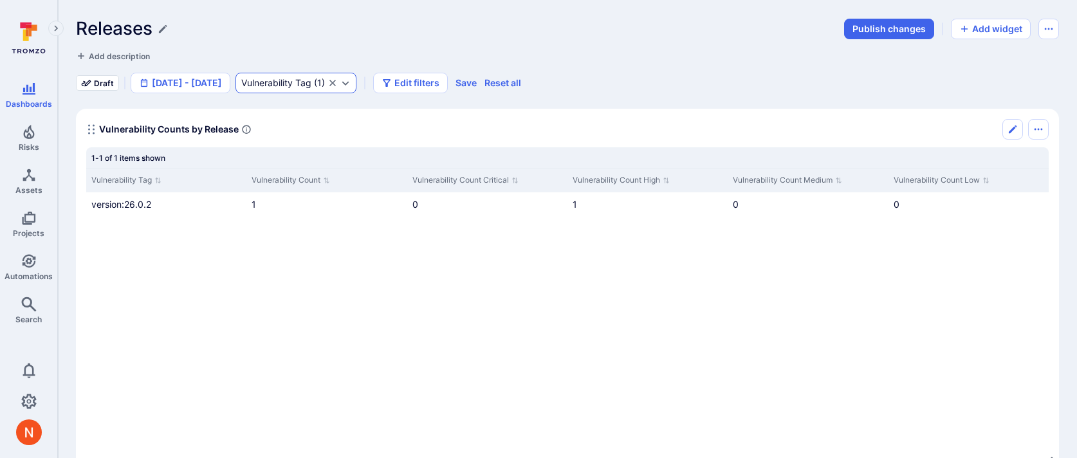
click at [295, 84] on div "Vulnerability Tag" at bounding box center [276, 83] width 70 height 10
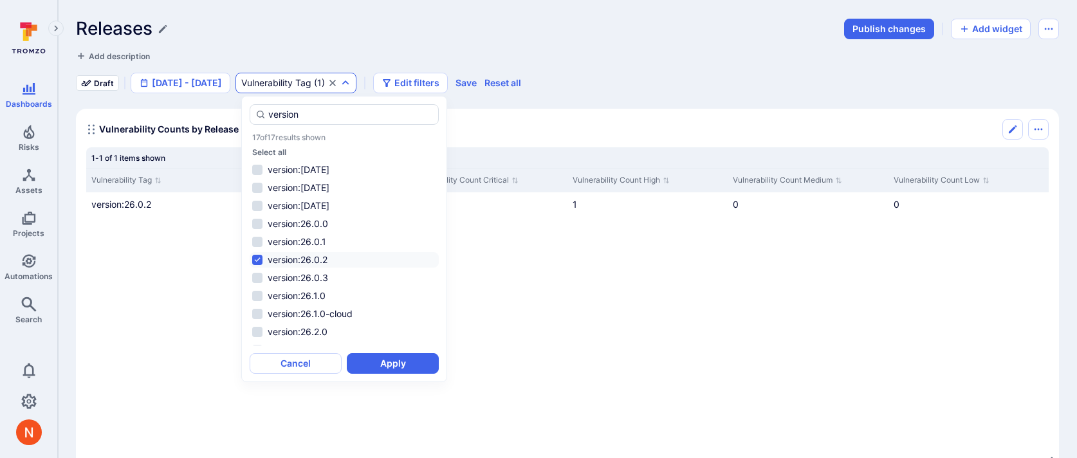
click at [570, 30] on div "Releases" at bounding box center [456, 28] width 761 height 21
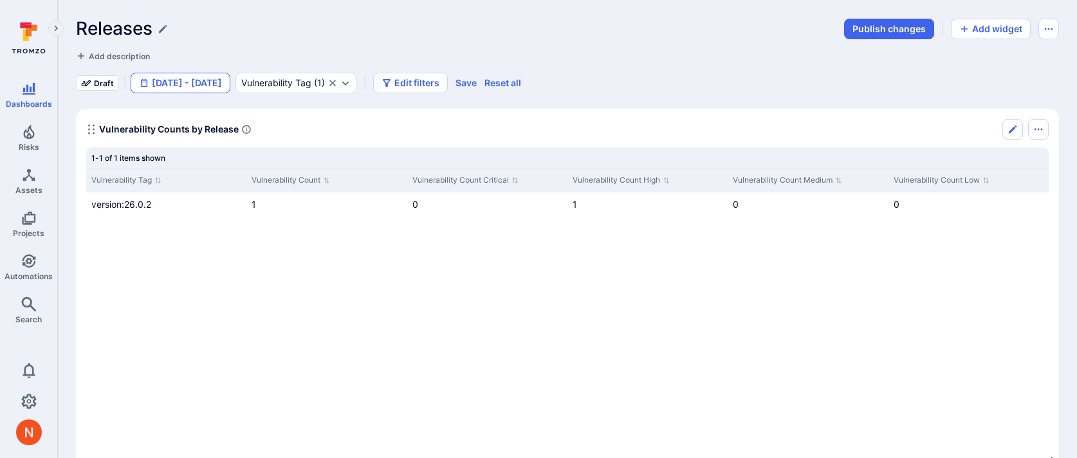
click at [226, 84] on button "Aug 17 - 23, 2025" at bounding box center [181, 83] width 100 height 21
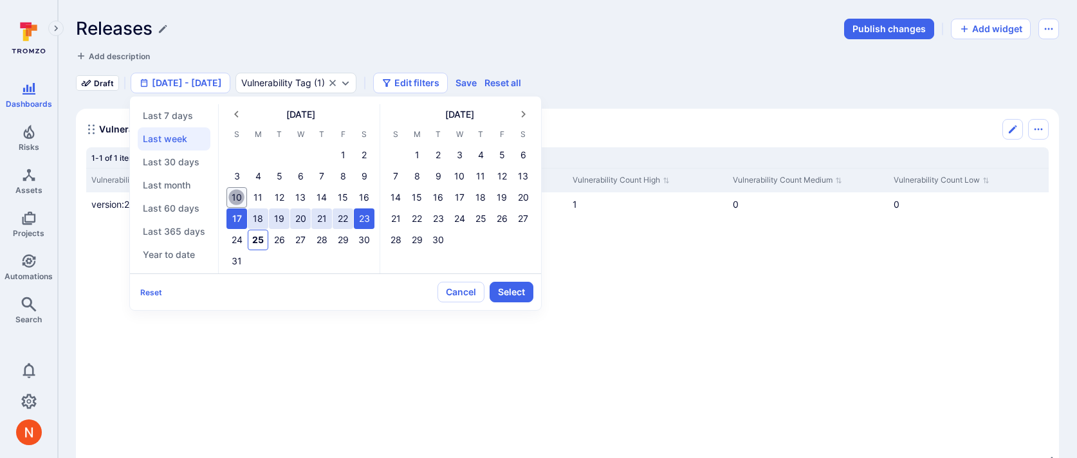
click at [237, 194] on button "10" at bounding box center [237, 197] width 21 height 21
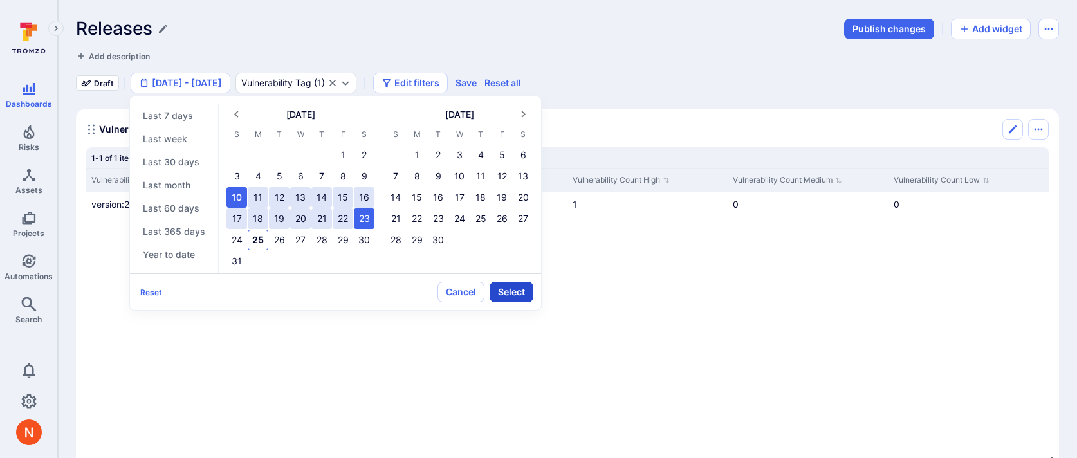
click at [517, 299] on button "Select" at bounding box center [512, 292] width 44 height 21
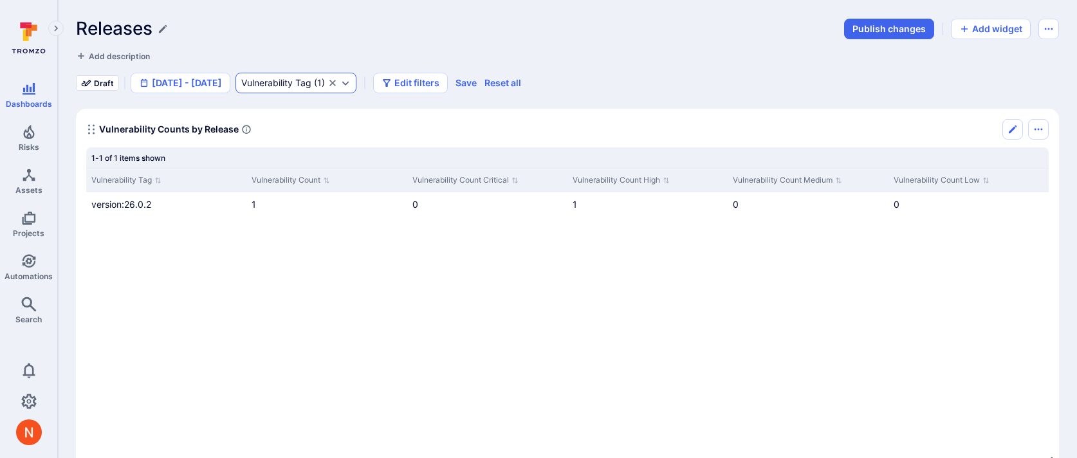
click at [295, 89] on div "Vulnerability Tag ( 1 )" at bounding box center [296, 83] width 121 height 21
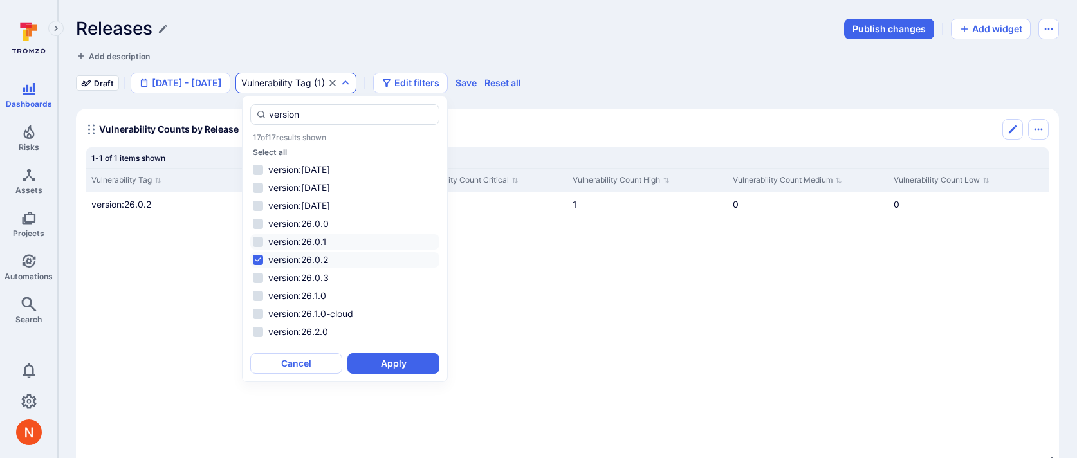
click at [291, 241] on li "version:26.0.1" at bounding box center [344, 241] width 189 height 15
click at [292, 258] on li "version:26.0.2" at bounding box center [344, 259] width 189 height 15
click at [402, 362] on button "Apply" at bounding box center [394, 363] width 92 height 21
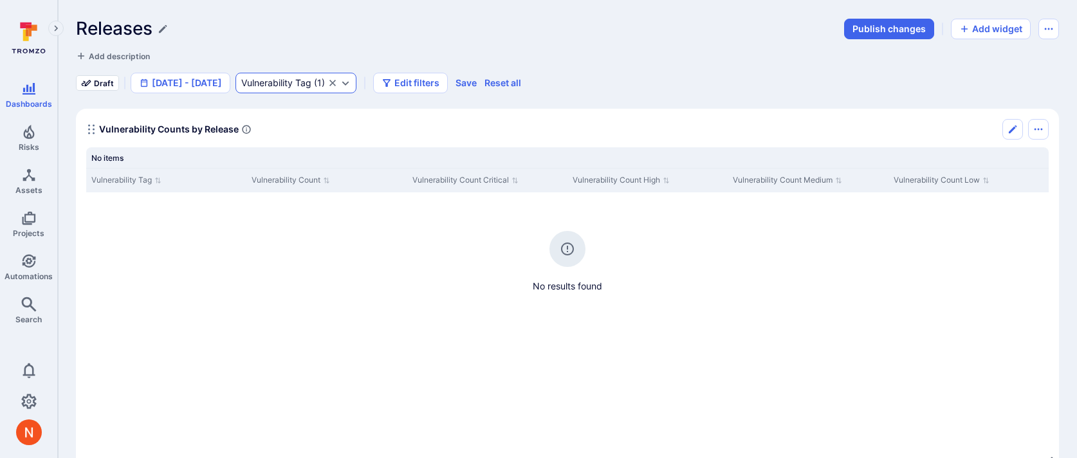
click at [338, 86] on icon "Clear selection" at bounding box center [333, 83] width 10 height 10
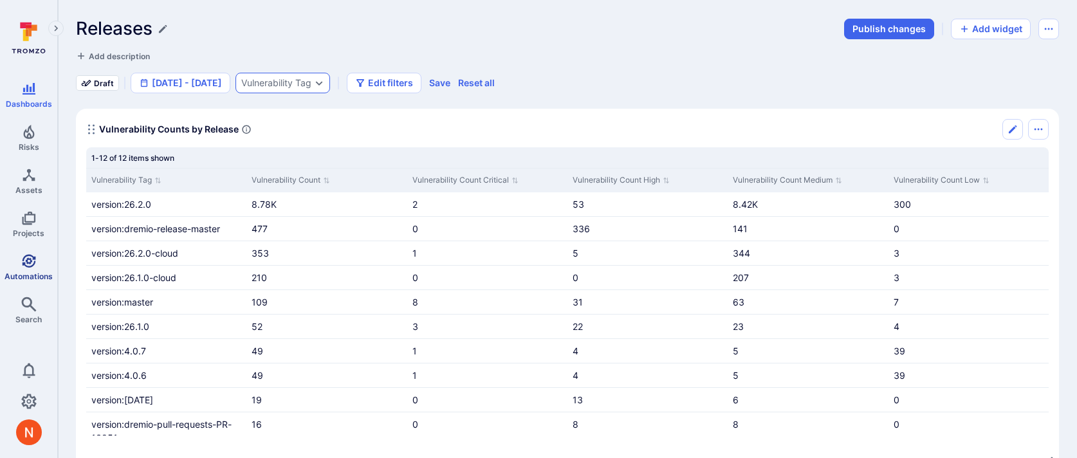
click at [30, 274] on span "Automations" at bounding box center [29, 277] width 48 height 10
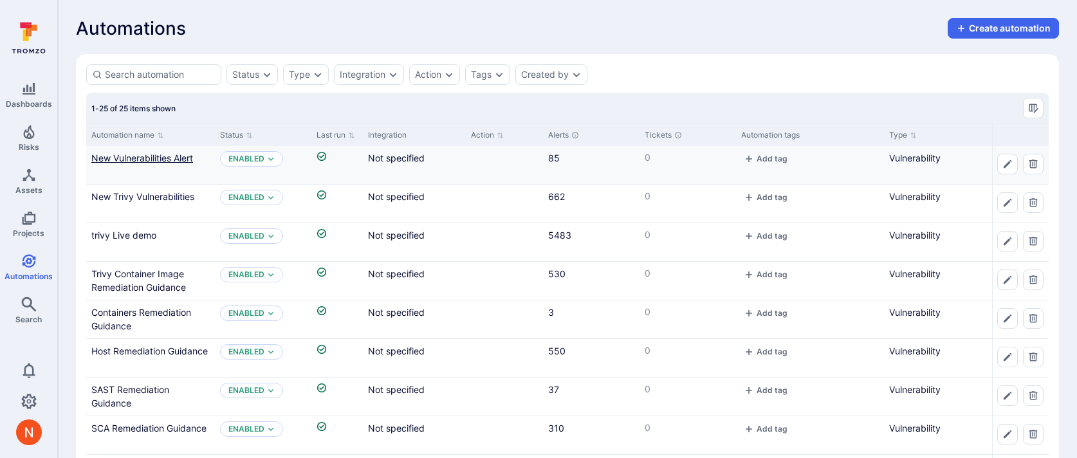
click at [163, 154] on link "New Vulnerabilities Alert" at bounding box center [142, 158] width 102 height 11
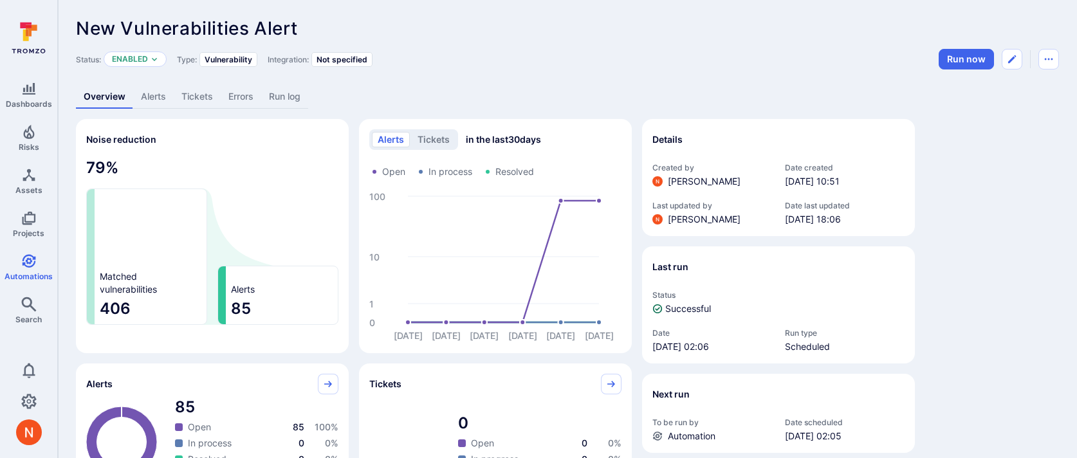
click at [161, 95] on link "Alerts" at bounding box center [153, 97] width 41 height 24
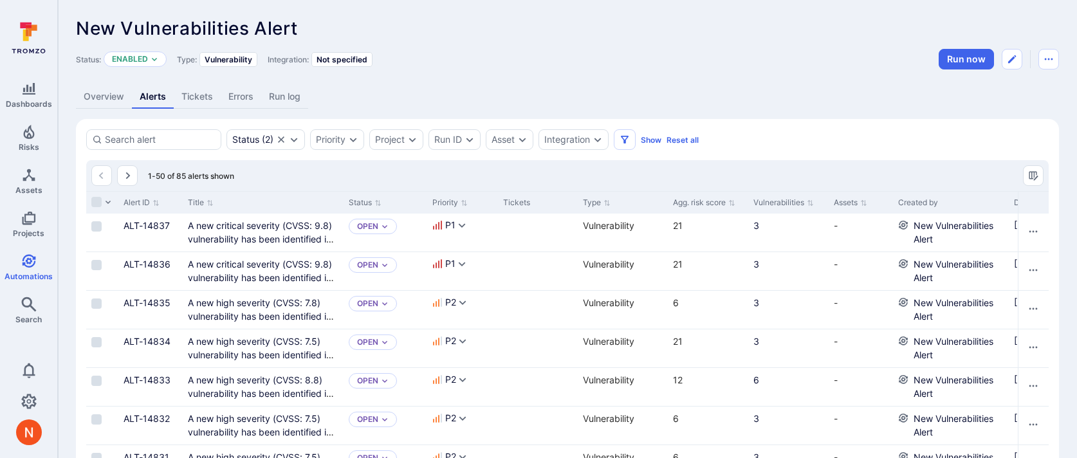
click at [811, 86] on div "Overview Alerts Tickets Errors Run log" at bounding box center [567, 97] width 983 height 24
